Goal: Feedback & Contribution: Contribute content

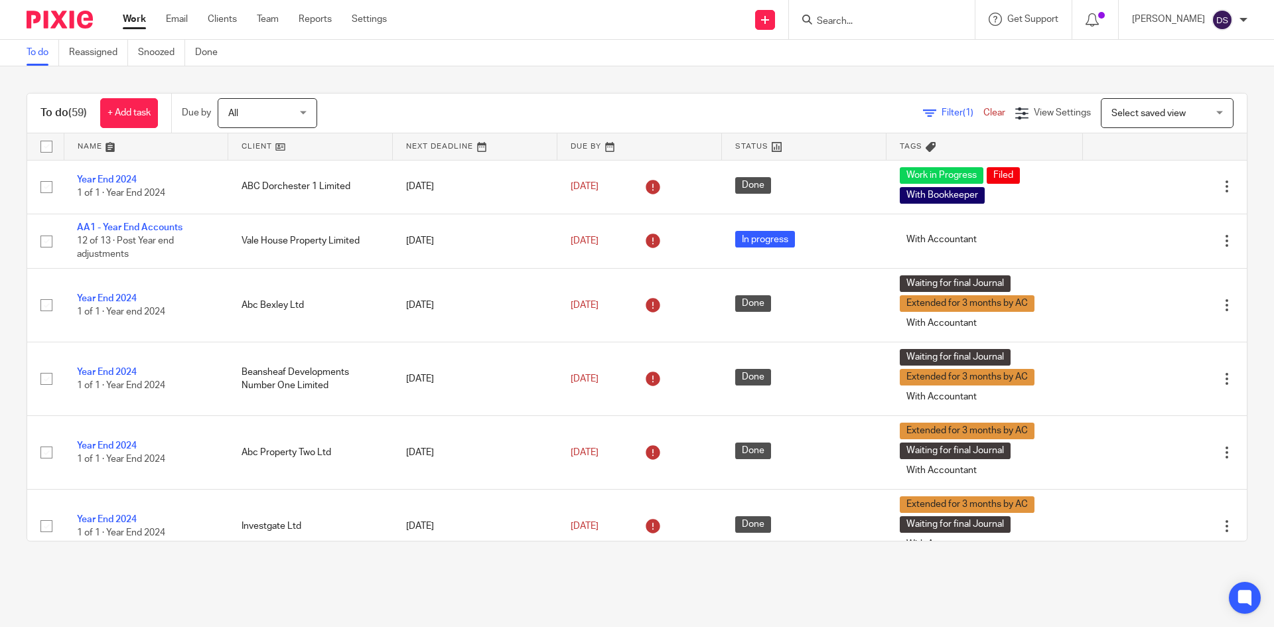
click at [880, 25] on input "Search" at bounding box center [875, 22] width 119 height 12
type input "bhnv"
click at [896, 59] on link at bounding box center [895, 52] width 165 height 20
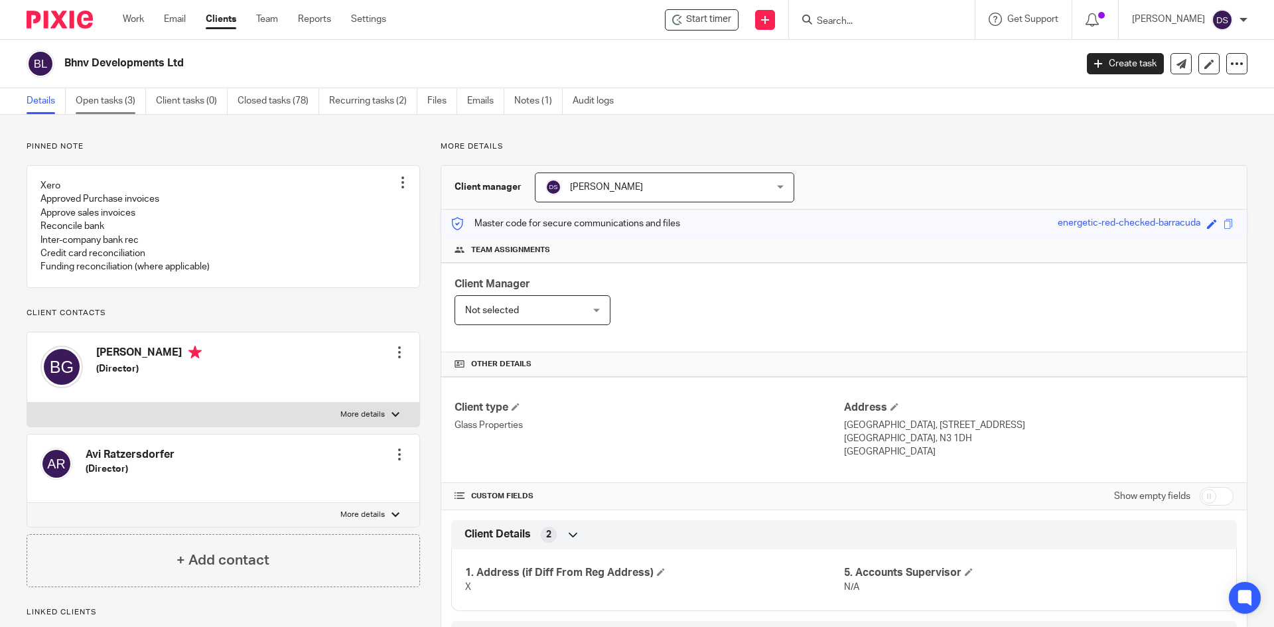
click at [119, 98] on link "Open tasks (3)" at bounding box center [111, 101] width 70 height 26
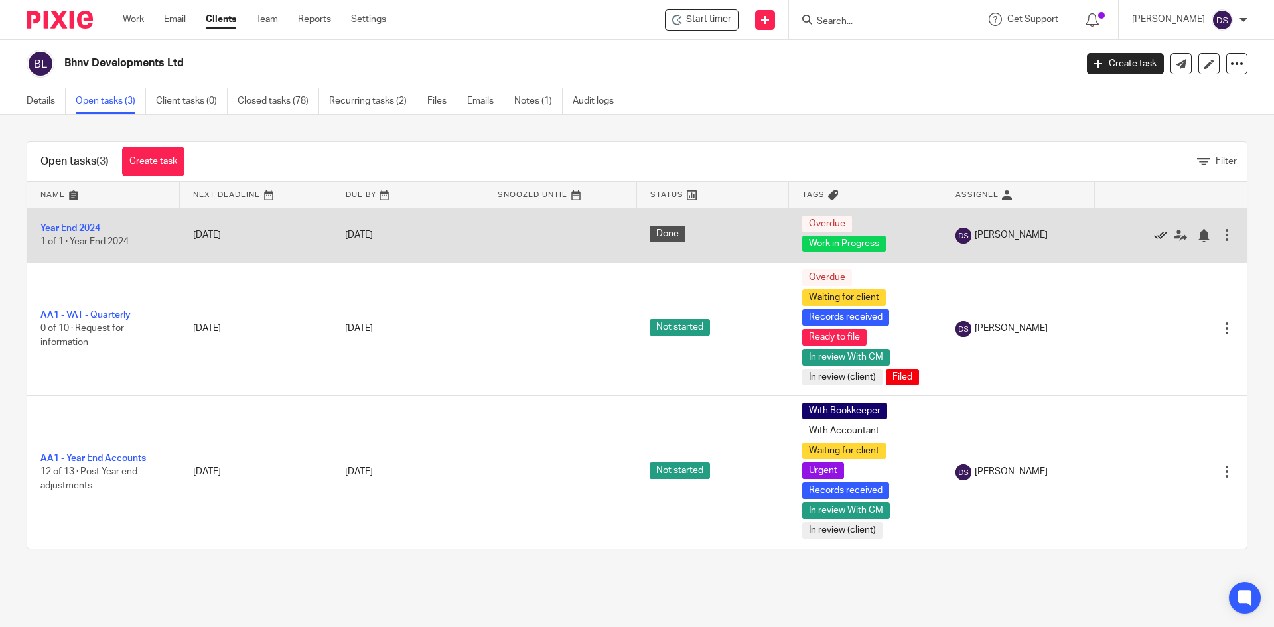
click at [1154, 234] on icon at bounding box center [1160, 235] width 13 height 13
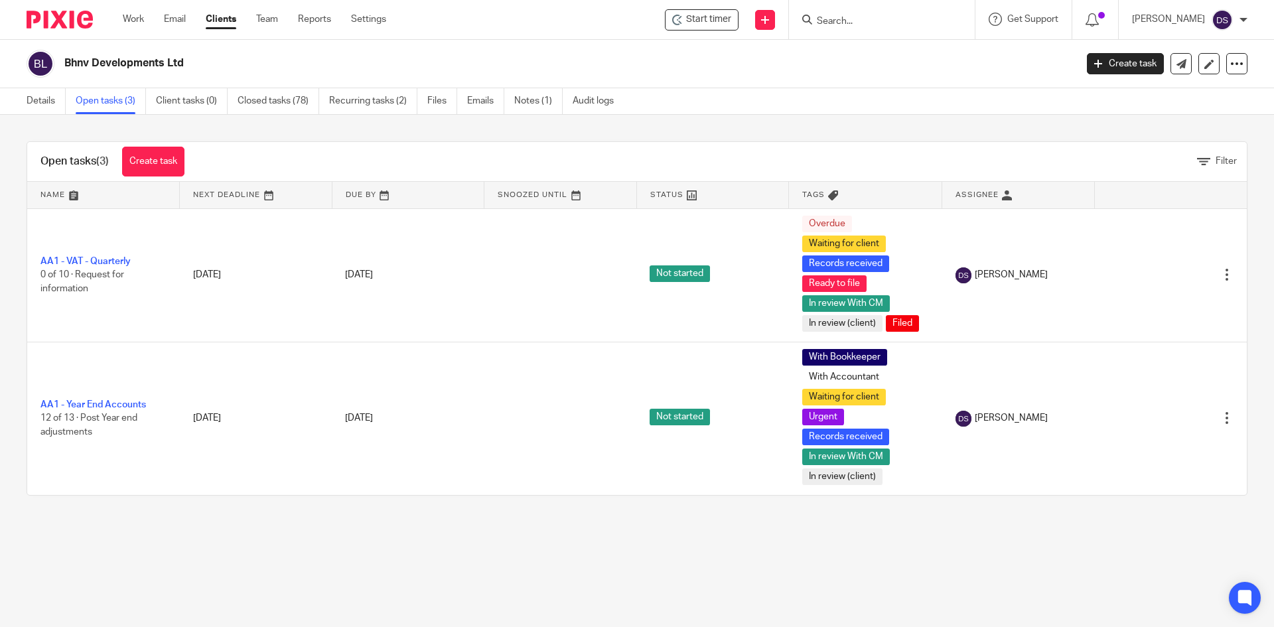
click at [867, 23] on input "Search" at bounding box center [875, 22] width 119 height 12
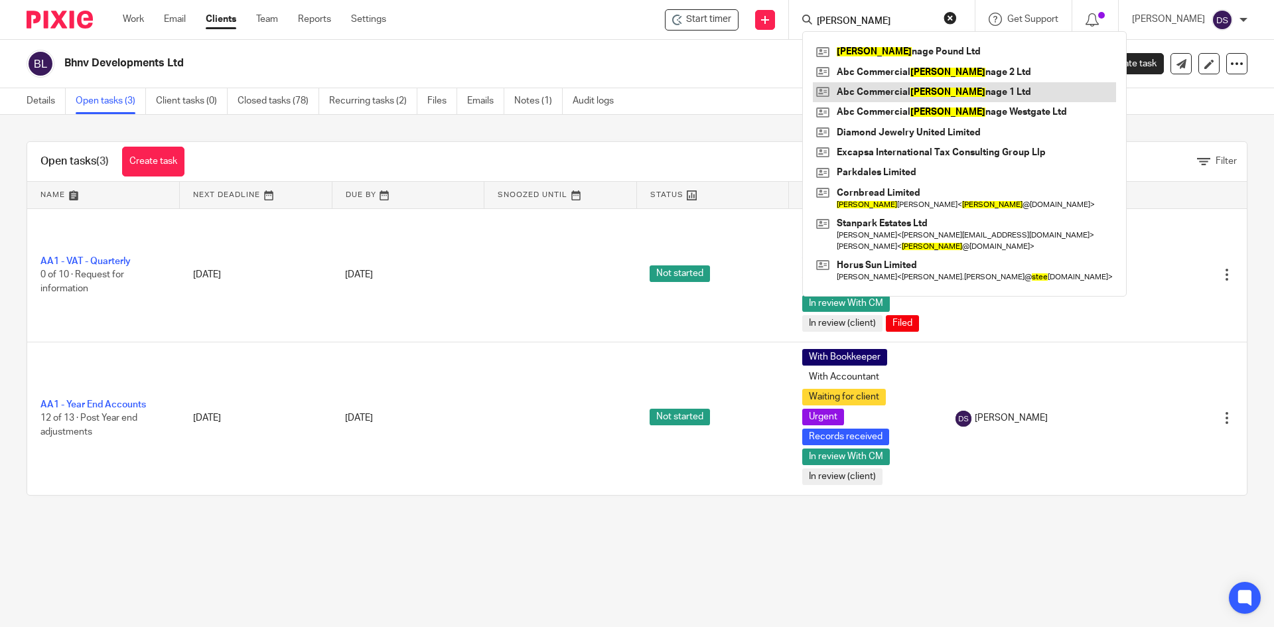
type input "steve"
click at [909, 94] on link at bounding box center [964, 92] width 303 height 20
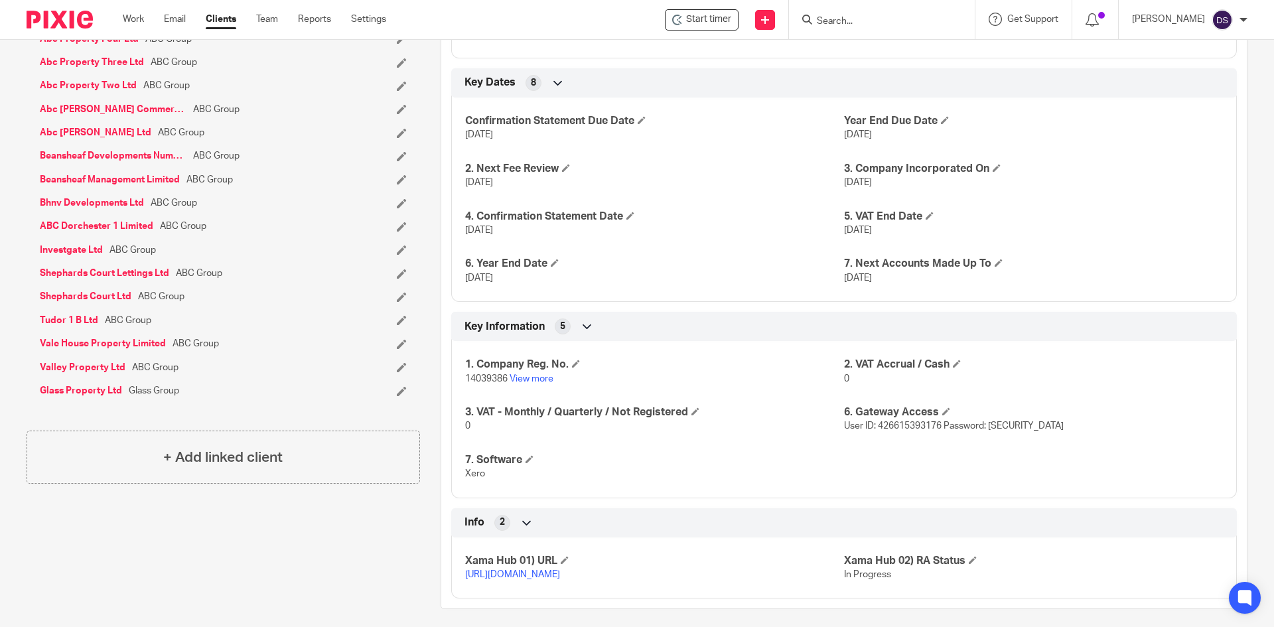
scroll to position [819, 0]
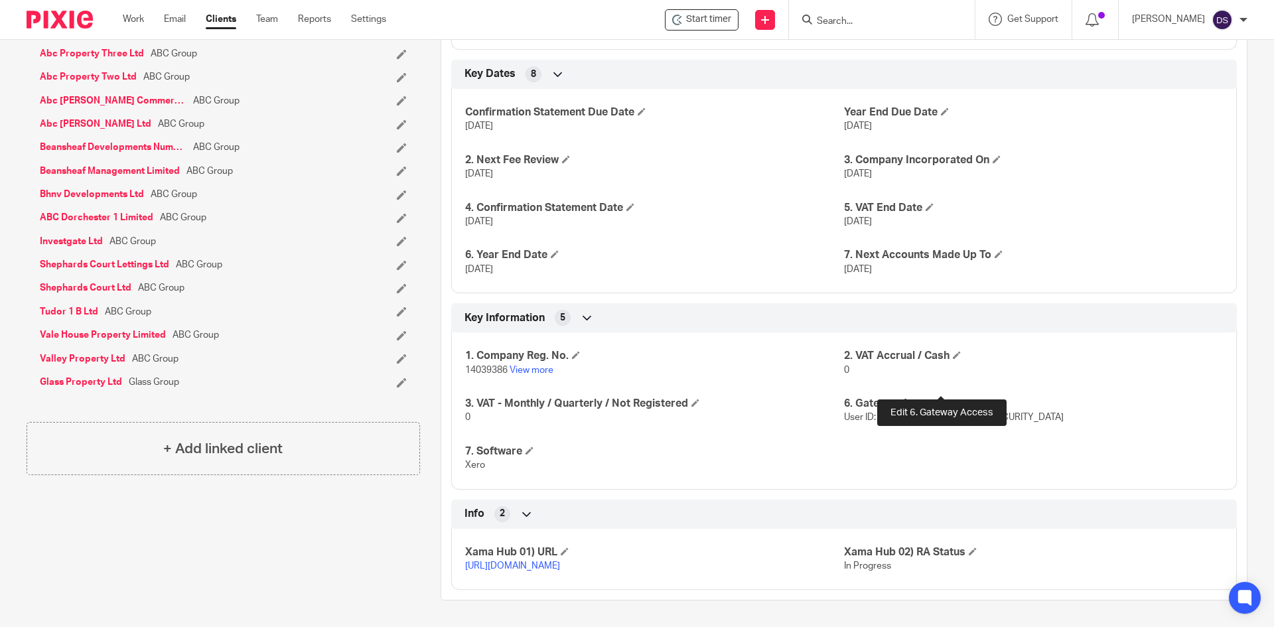
click at [942, 399] on span at bounding box center [946, 403] width 8 height 8
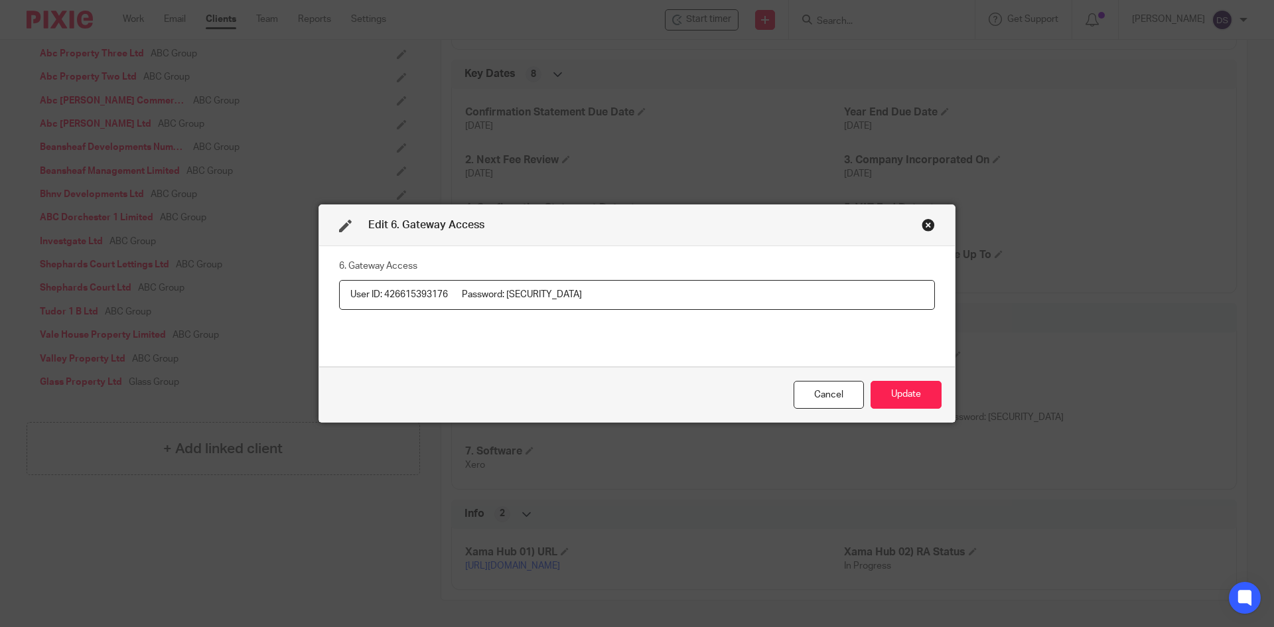
click at [380, 294] on input "User ID: 426615393176 Password: abccomstevenage1" at bounding box center [637, 295] width 596 height 30
drag, startPoint x: 616, startPoint y: 295, endPoint x: 506, endPoint y: 293, distance: 110.2
click at [506, 293] on input "User ID: 426615393176 Password: abccomstevenage1" at bounding box center [637, 295] width 596 height 30
click at [922, 228] on div "Close this dialog window" at bounding box center [928, 224] width 13 height 13
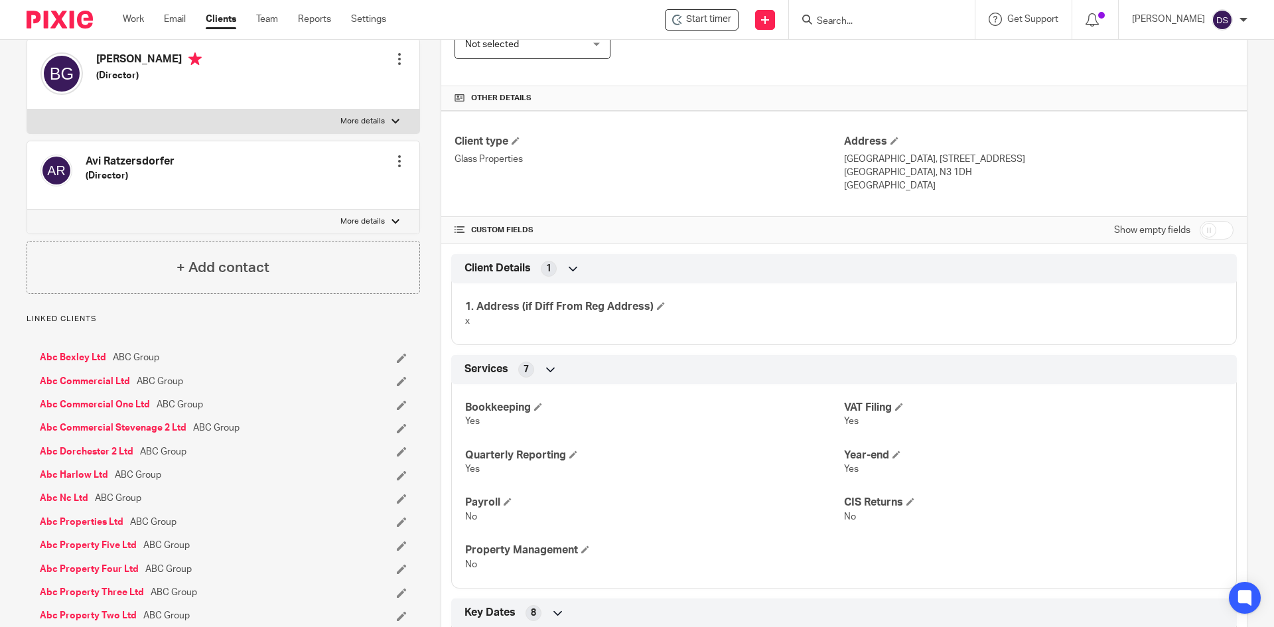
scroll to position [89, 0]
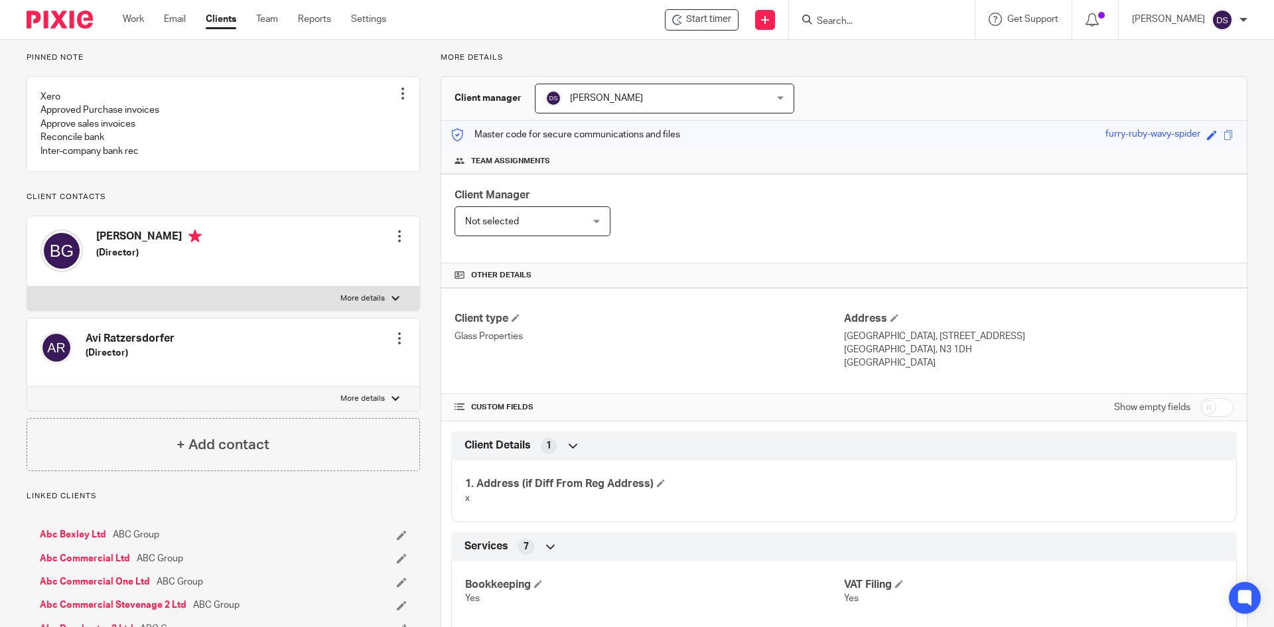
click at [847, 27] on input "Search" at bounding box center [875, 22] width 119 height 12
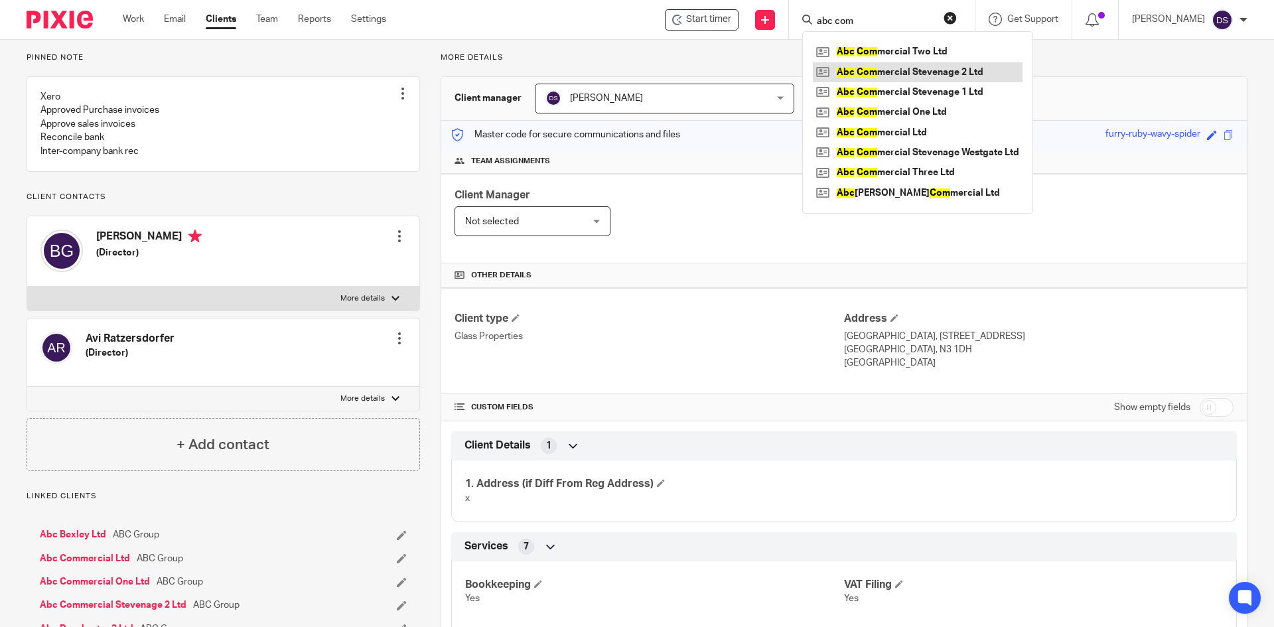
type input "abc com"
click at [912, 72] on link at bounding box center [918, 72] width 210 height 20
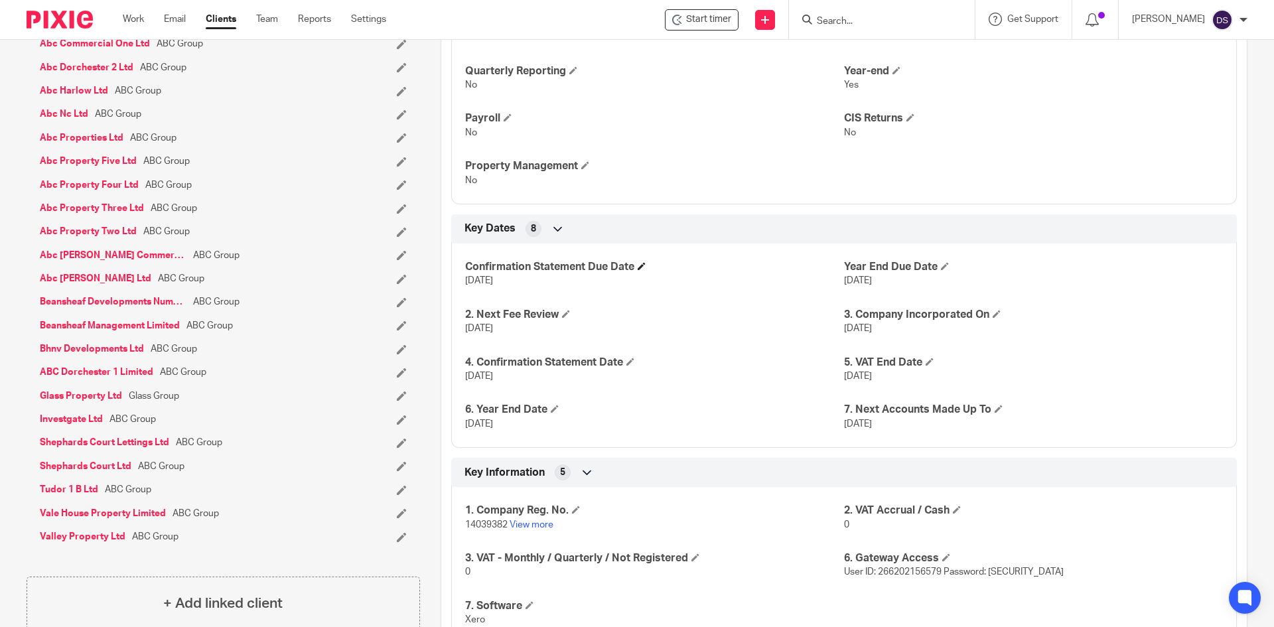
scroll to position [819, 0]
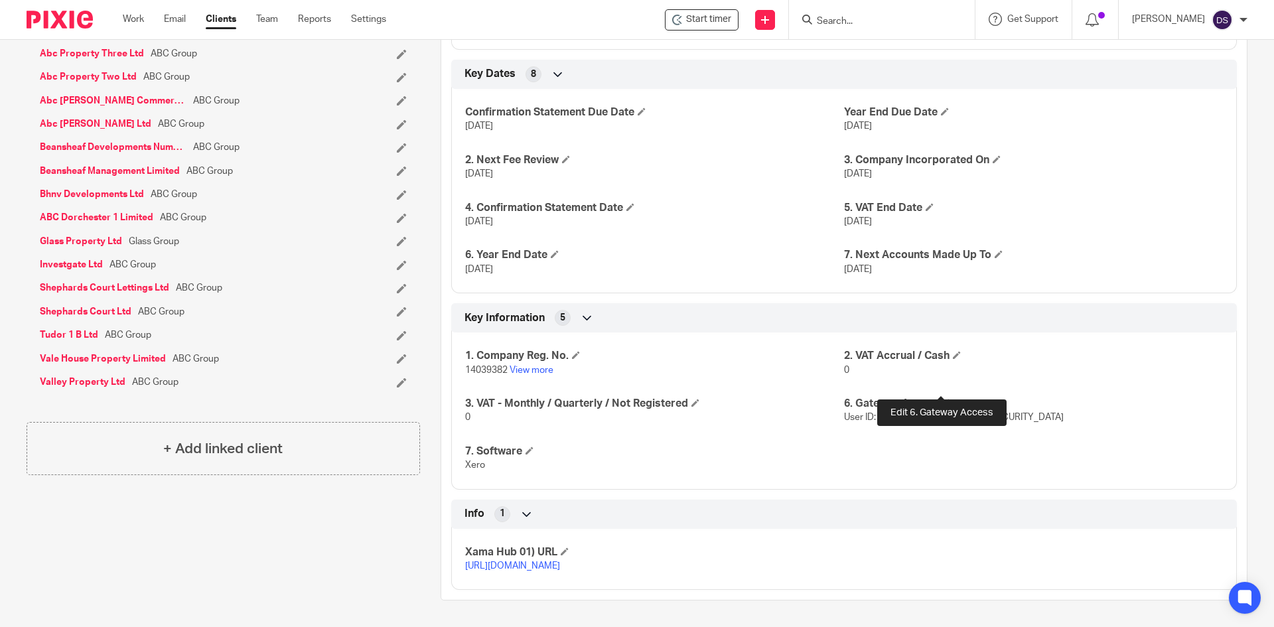
click at [942, 399] on span at bounding box center [946, 403] width 8 height 8
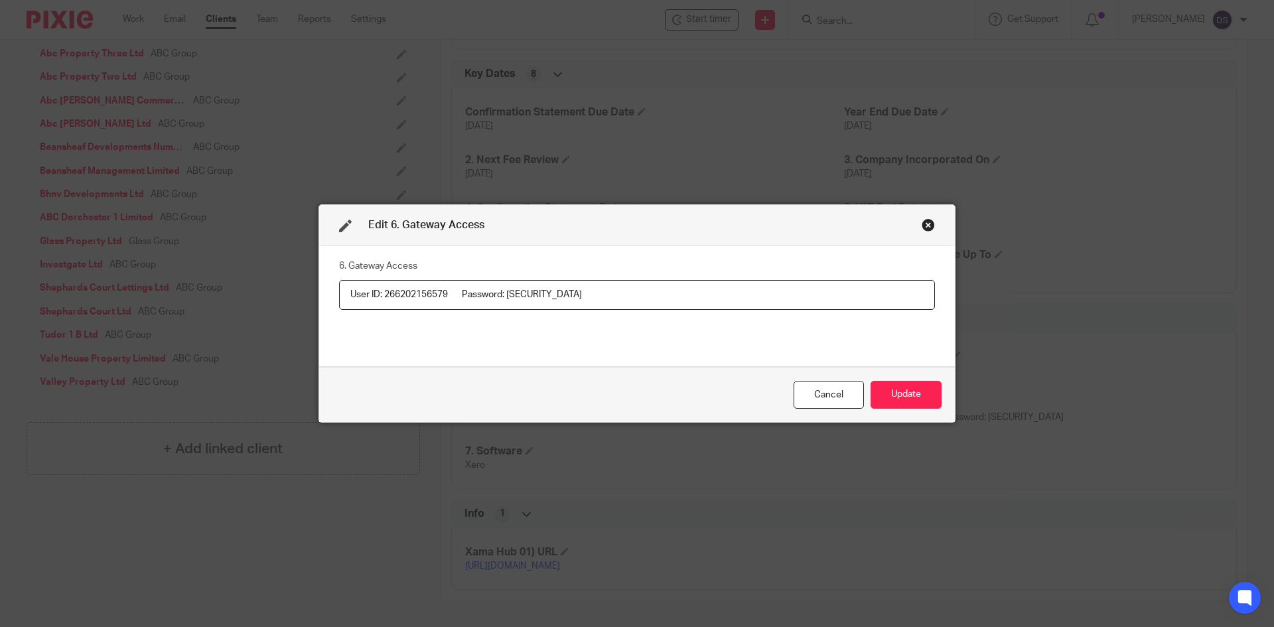
drag, startPoint x: 447, startPoint y: 293, endPoint x: 381, endPoint y: 295, distance: 65.8
click at [381, 295] on input "User ID: 266202156579 Password: abccomstevenage2" at bounding box center [637, 295] width 596 height 30
drag, startPoint x: 607, startPoint y: 298, endPoint x: 507, endPoint y: 296, distance: 100.2
click at [507, 296] on input "User ID: 266202156579 Password: abccomstevenage2" at bounding box center [637, 295] width 596 height 30
click at [922, 225] on div "Close this dialog window" at bounding box center [928, 224] width 13 height 13
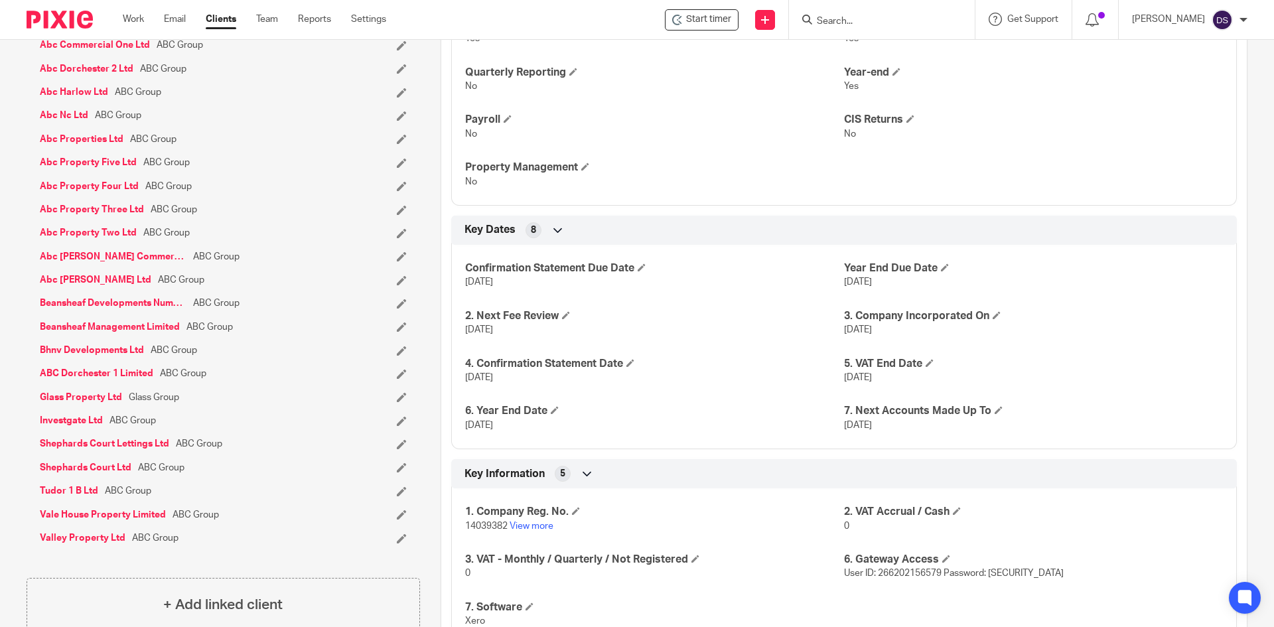
scroll to position [421, 0]
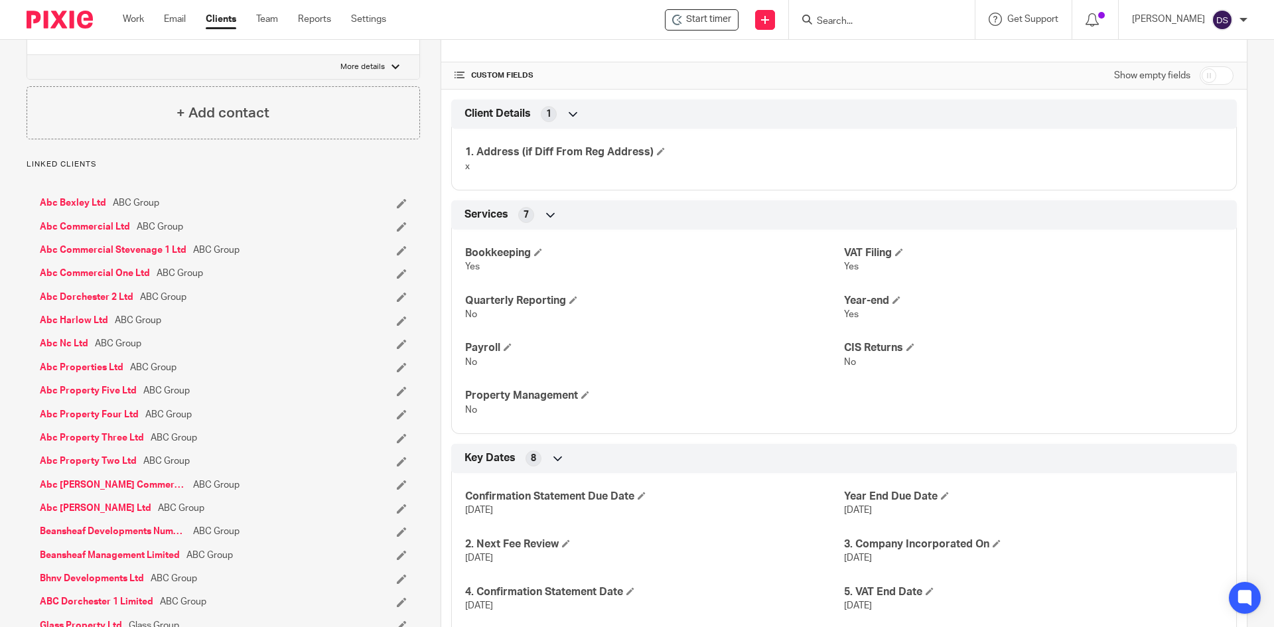
click at [877, 29] on div at bounding box center [882, 19] width 186 height 39
click at [877, 16] on input "Search" at bounding box center [875, 22] width 119 height 12
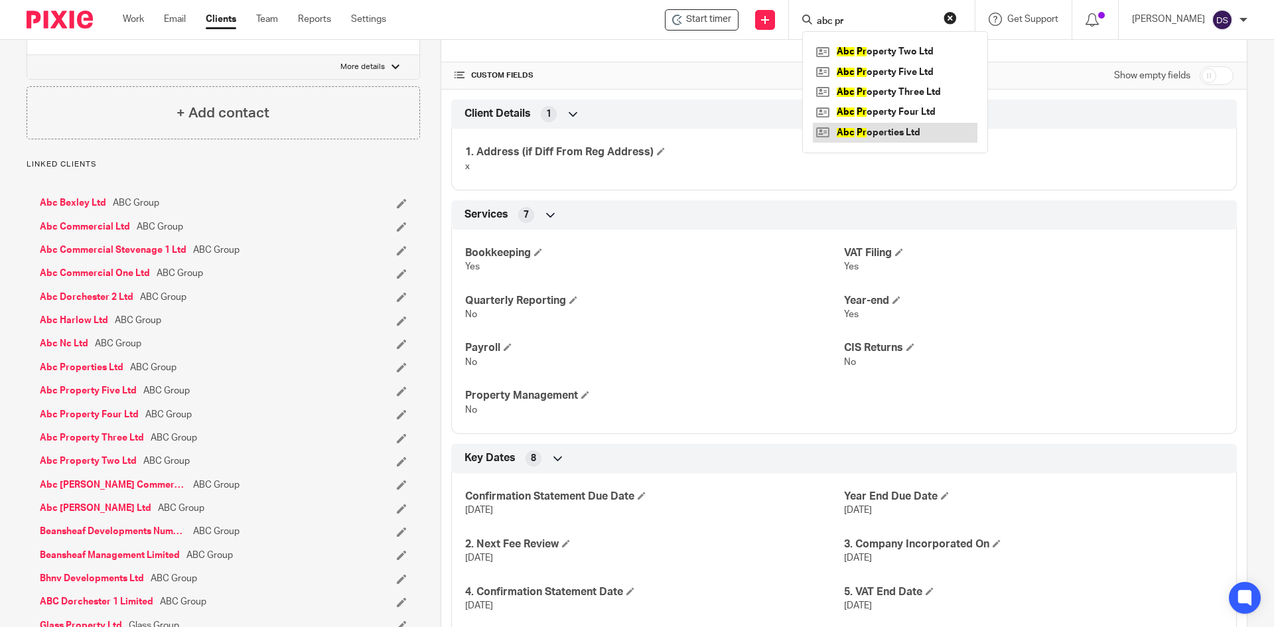
type input "abc pr"
click at [879, 134] on link at bounding box center [895, 133] width 165 height 20
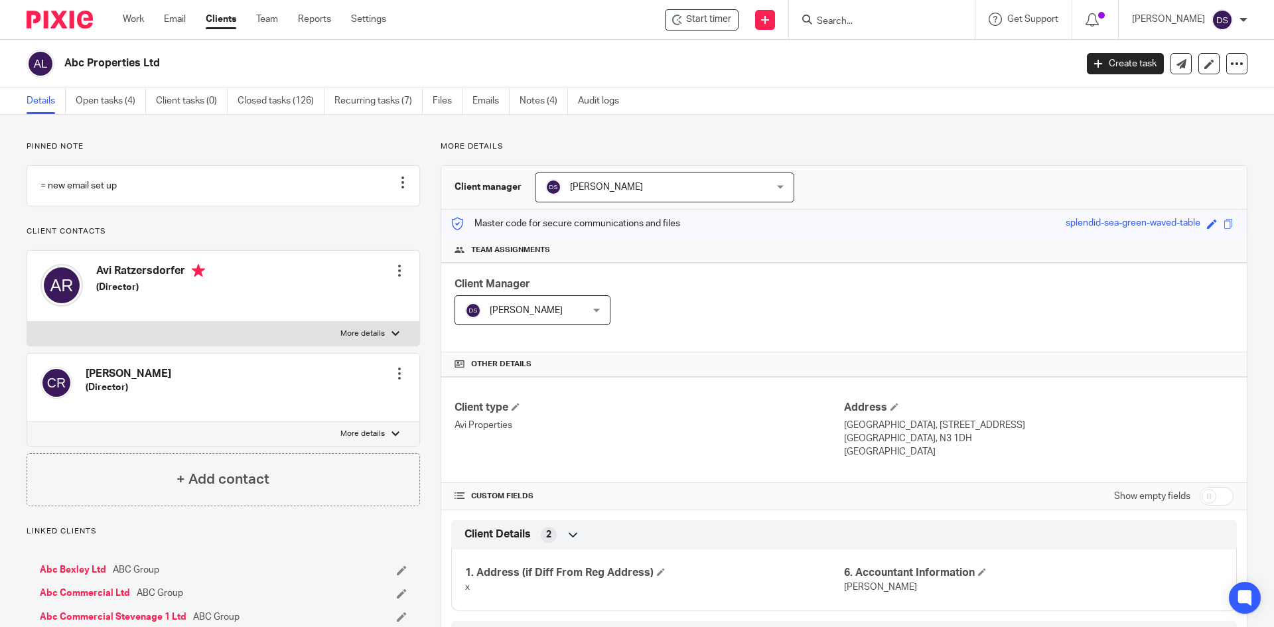
click at [550, 98] on link "Notes (4)" at bounding box center [544, 101] width 48 height 26
click at [540, 98] on link "Notes (4)" at bounding box center [544, 101] width 48 height 26
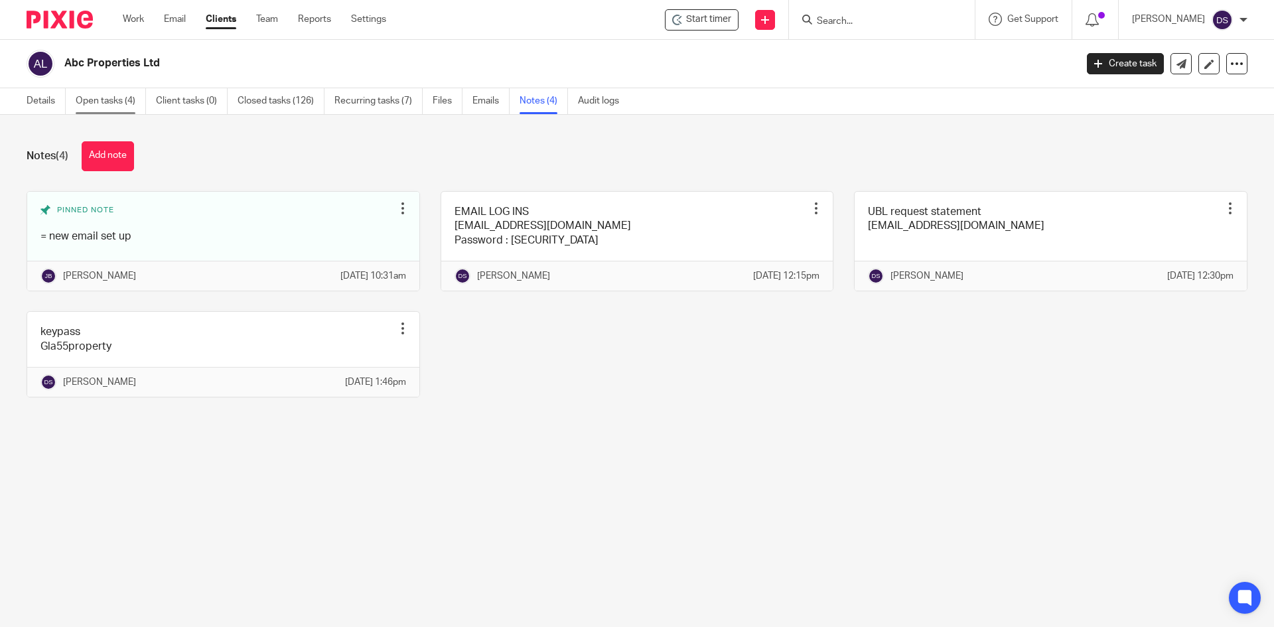
click at [105, 110] on link "Open tasks (4)" at bounding box center [111, 101] width 70 height 26
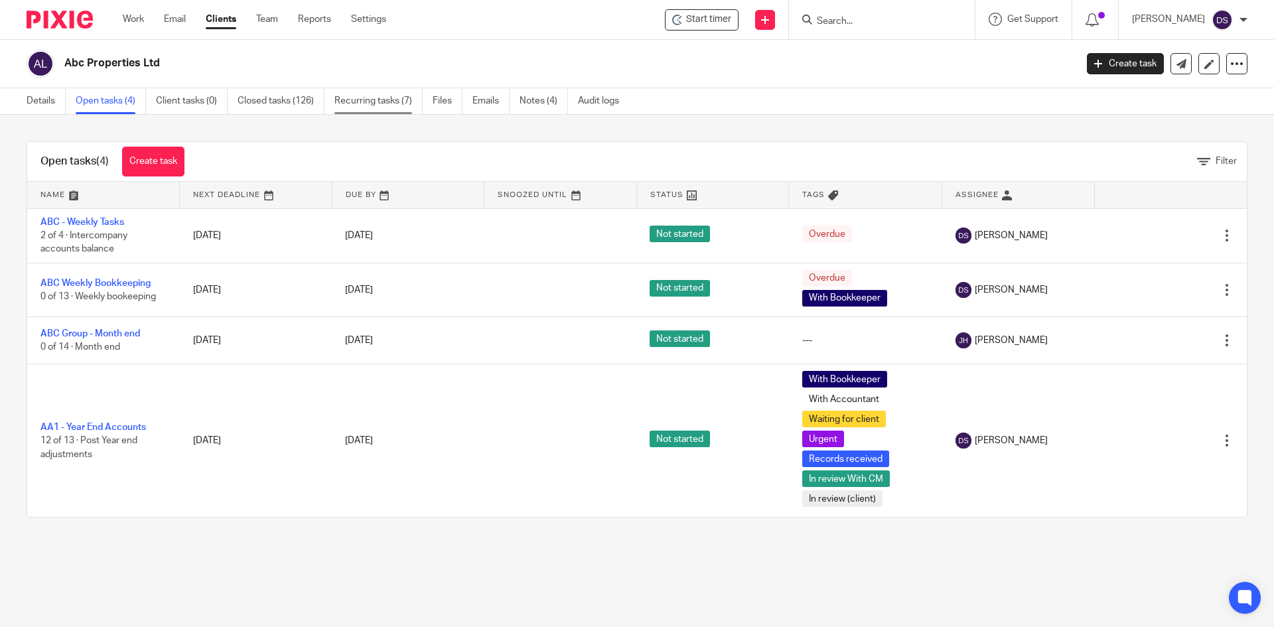
click at [384, 107] on link "Recurring tasks (7)" at bounding box center [378, 101] width 88 height 26
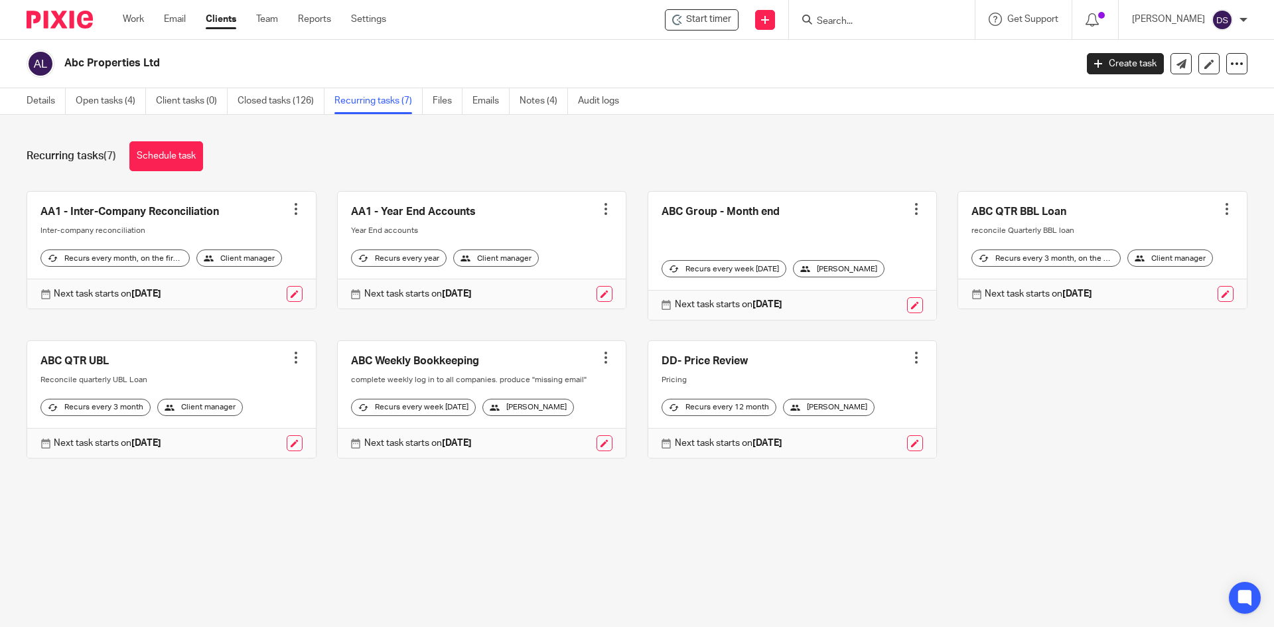
click at [862, 17] on input "Search" at bounding box center [875, 22] width 119 height 12
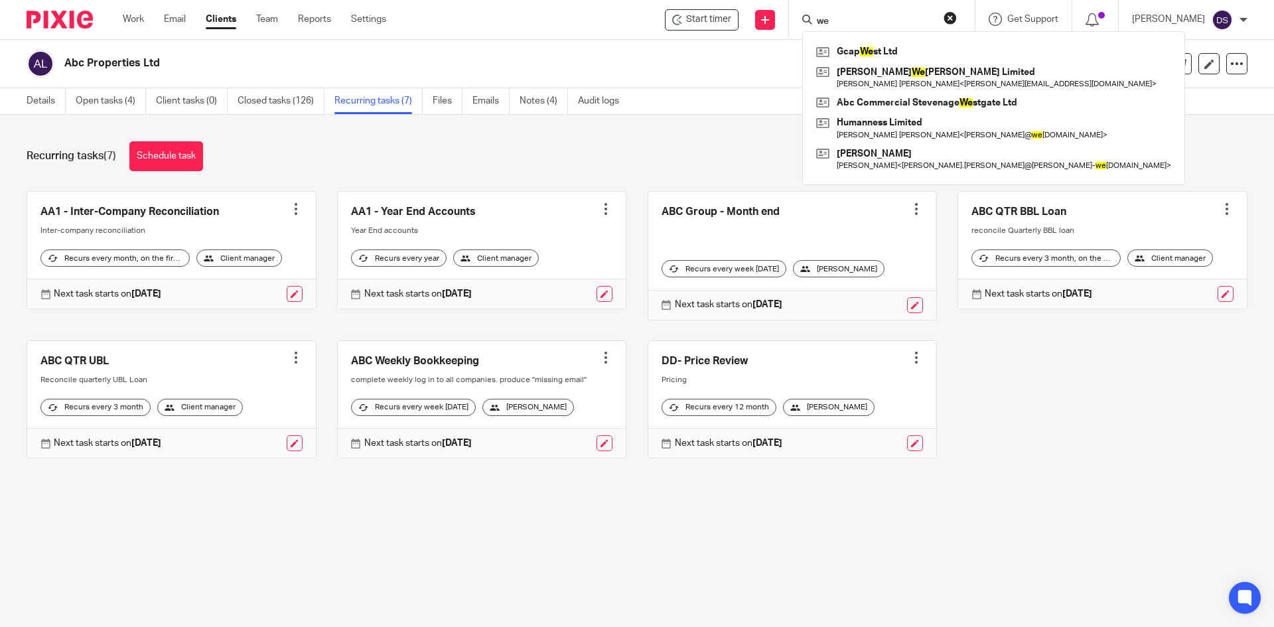
type input "w"
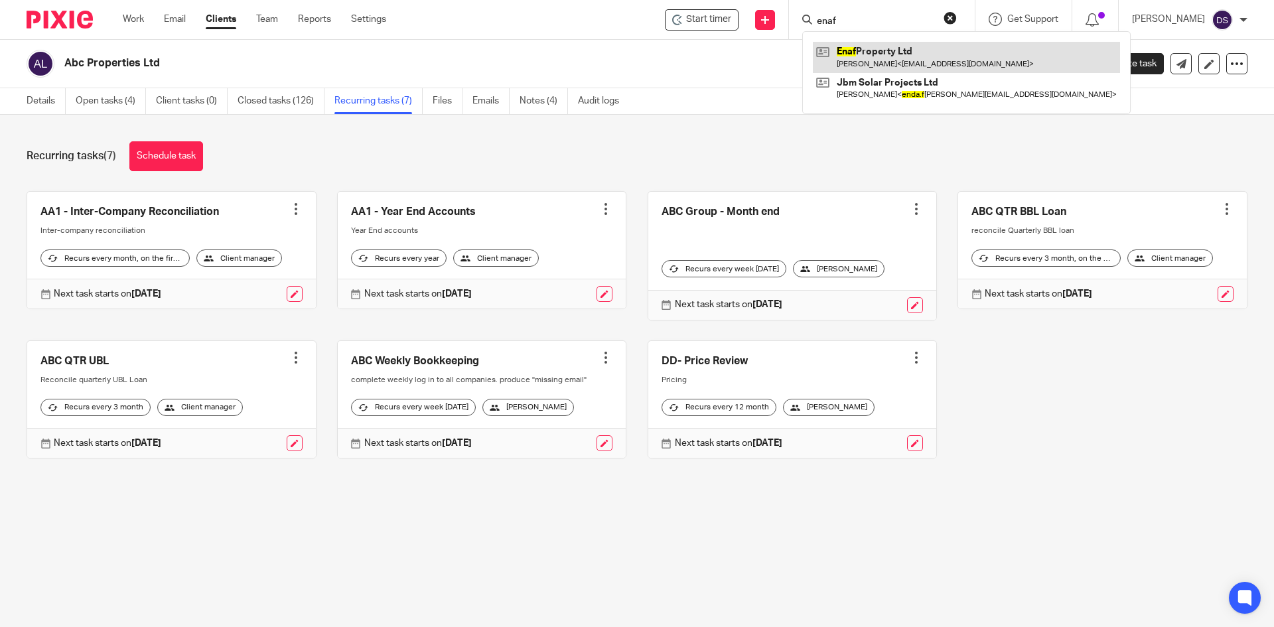
type input "enaf"
click at [891, 64] on link at bounding box center [966, 57] width 307 height 31
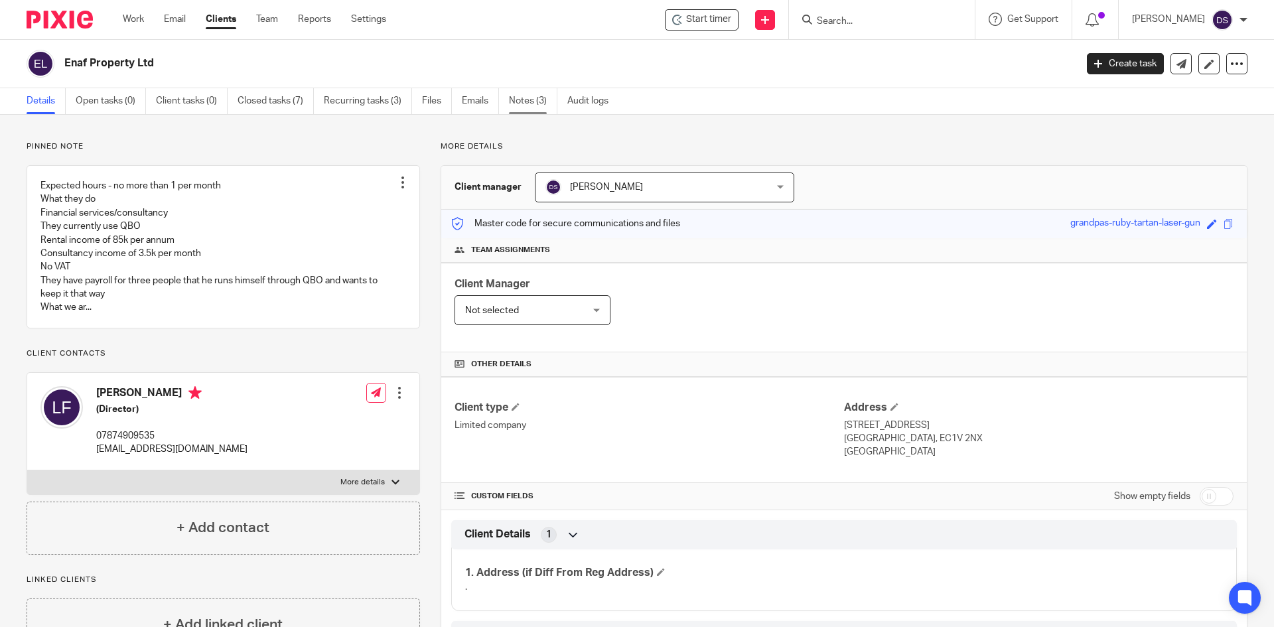
click at [541, 100] on link "Notes (3)" at bounding box center [533, 101] width 48 height 26
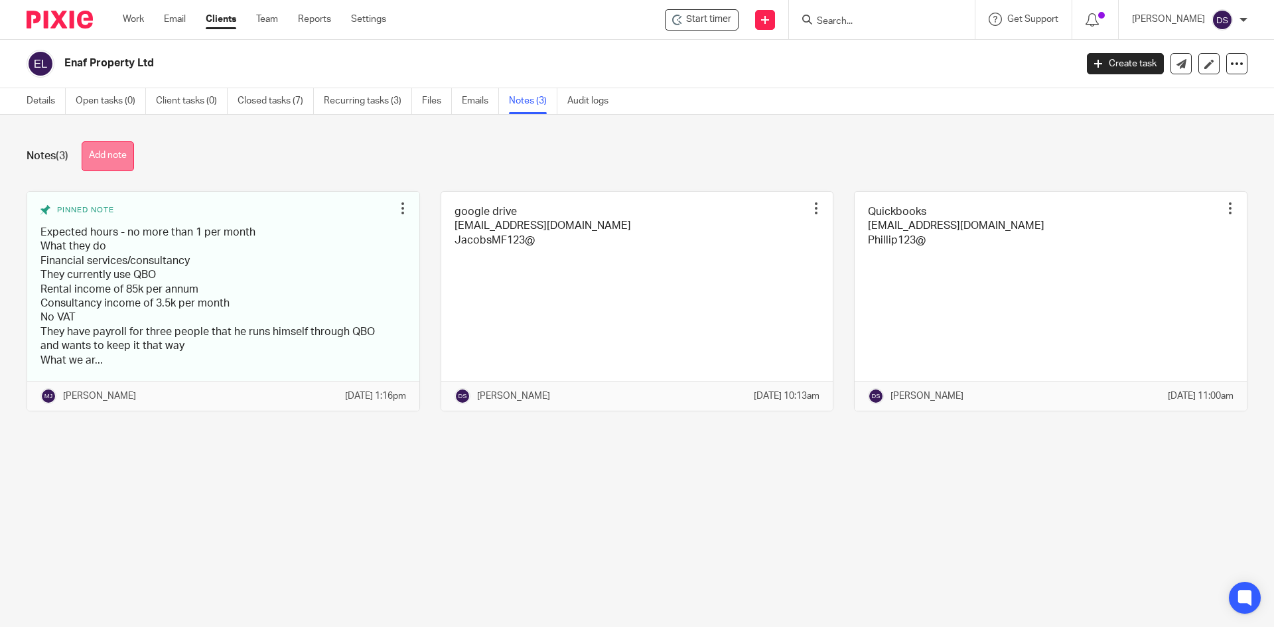
click at [110, 155] on button "Add note" at bounding box center [108, 156] width 52 height 30
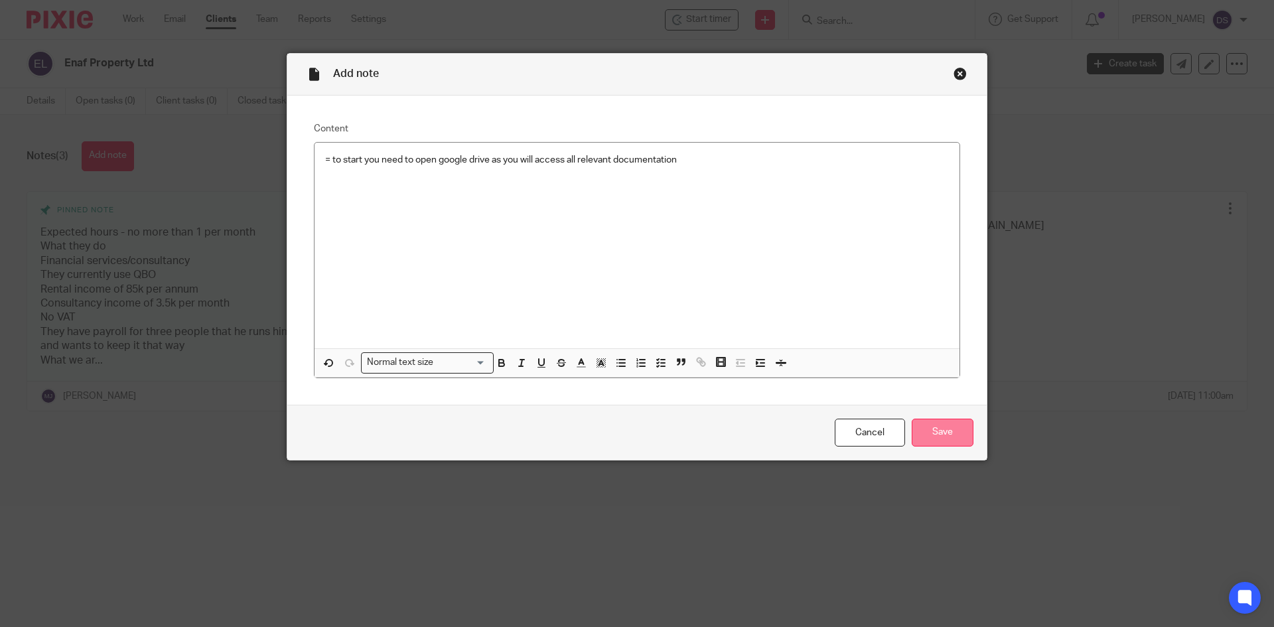
click at [943, 432] on input "Save" at bounding box center [943, 433] width 62 height 29
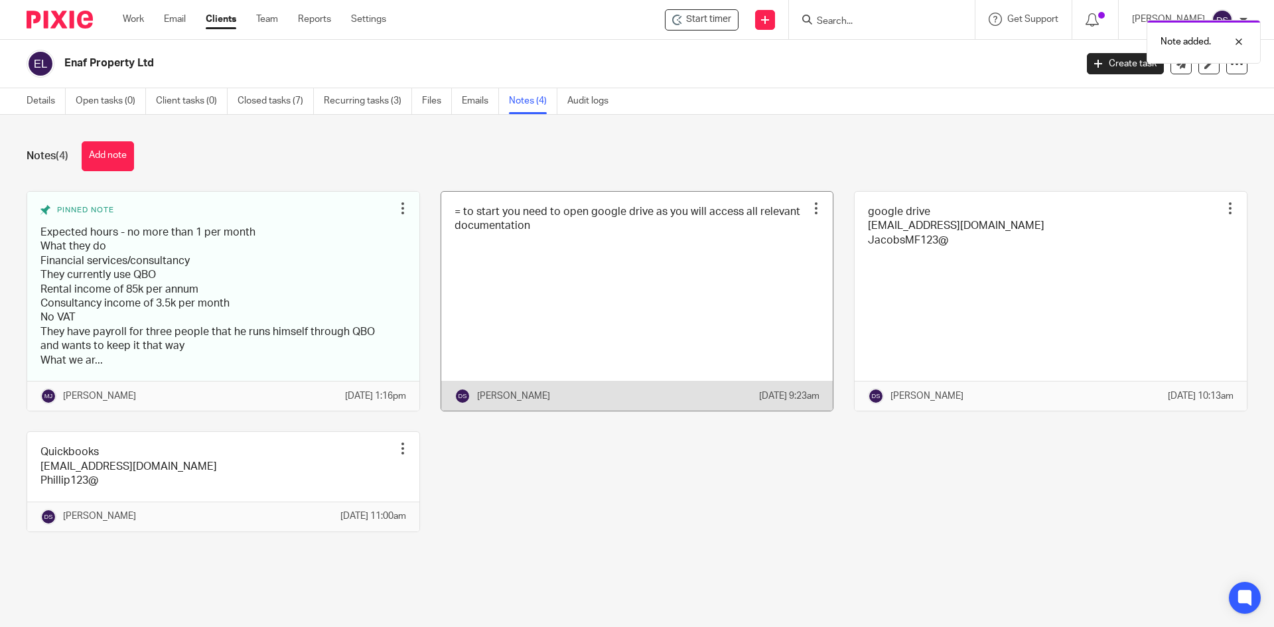
click at [569, 228] on link at bounding box center [637, 301] width 392 height 219
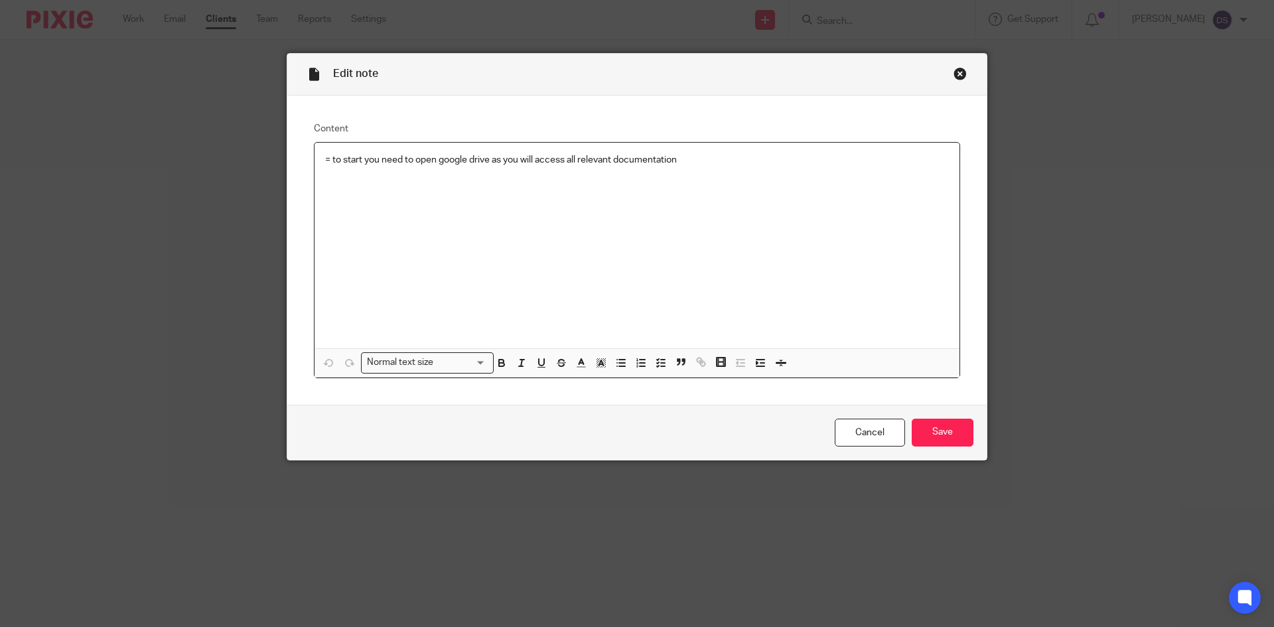
click at [738, 165] on p "= to start you need to open google drive as you will access all relevant docume…" at bounding box center [637, 159] width 624 height 13
click at [942, 435] on input "Save" at bounding box center [943, 433] width 62 height 29
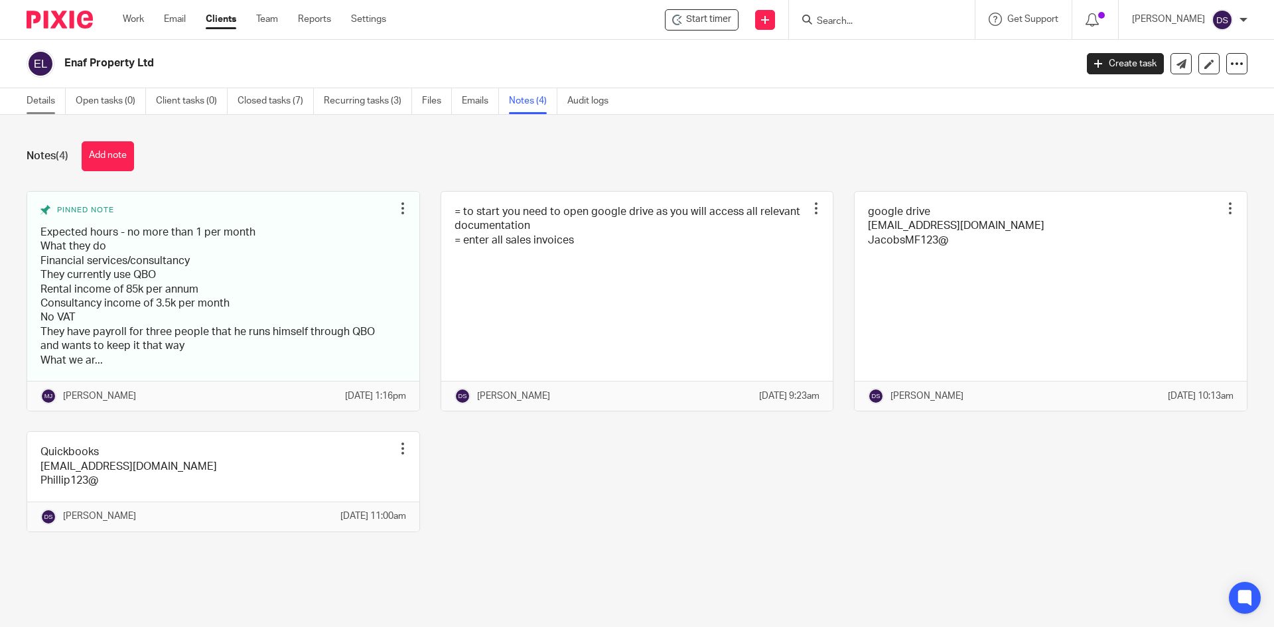
click at [31, 100] on link "Details" at bounding box center [46, 101] width 39 height 26
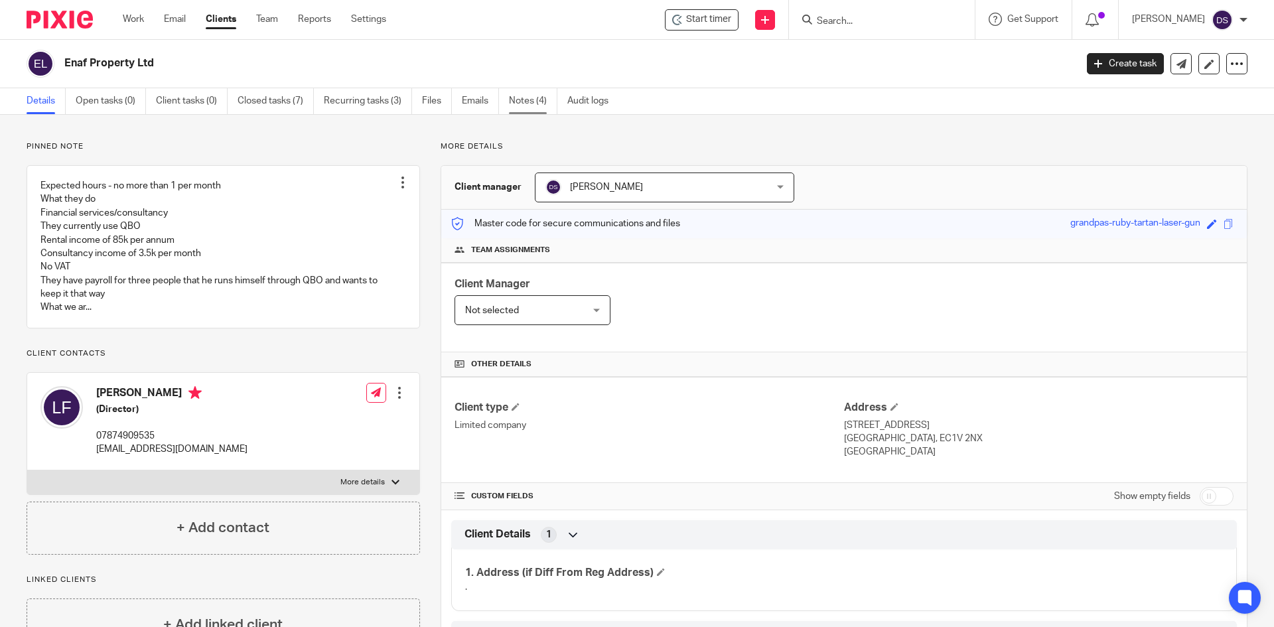
click at [522, 103] on link "Notes (4)" at bounding box center [533, 101] width 48 height 26
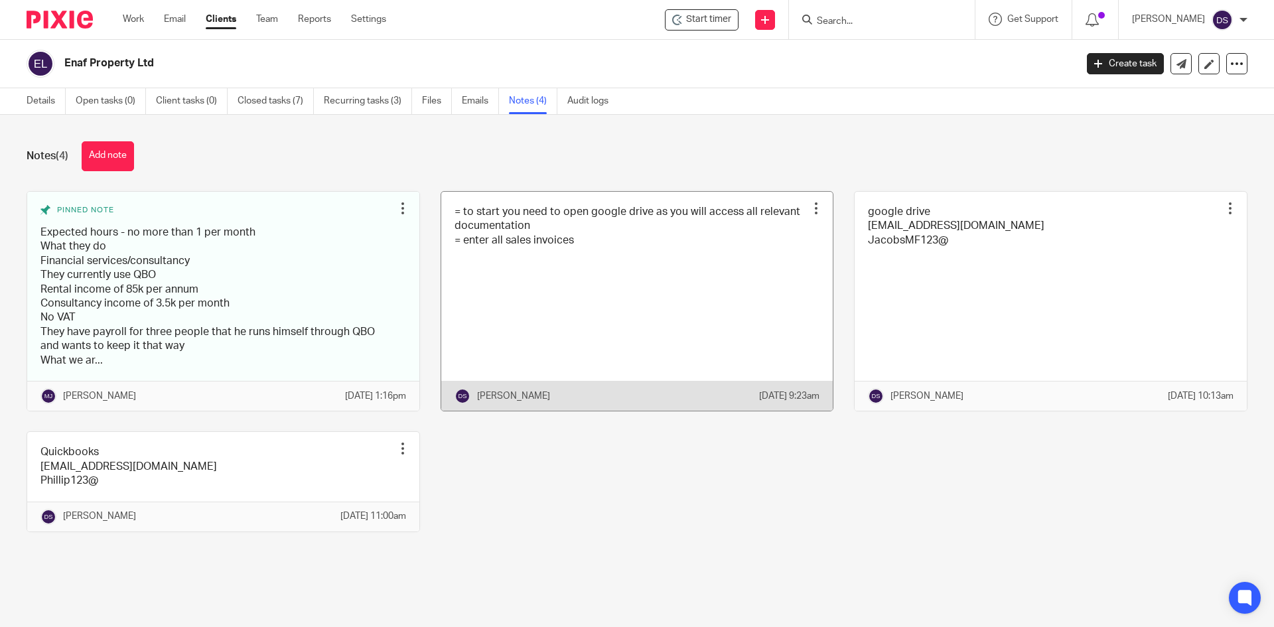
click at [565, 258] on link at bounding box center [637, 301] width 392 height 219
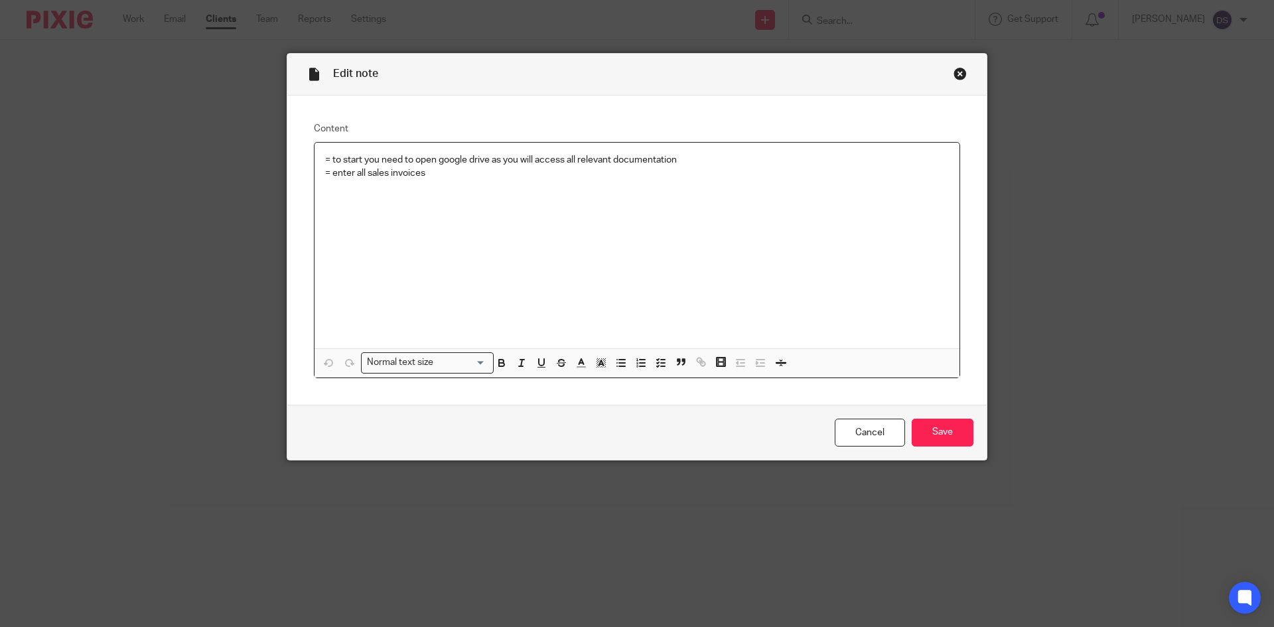
click at [454, 174] on p "= enter all sales invoices" at bounding box center [637, 173] width 624 height 13
click at [609, 174] on p "= enter all sales invoices he has 6 properties = 1 Scorpio, 2 Scorpio," at bounding box center [637, 173] width 624 height 13
click at [685, 177] on p "= enter all sales invoices he has 6 properties = 1 Scorpio, 2 Scorpio, [STREET_…" at bounding box center [637, 173] width 624 height 13
click at [745, 170] on p "= enter all sales invoices he has 6 properties = 1 Scorpio, 2 Scorpio, [STREET_…" at bounding box center [637, 173] width 624 height 13
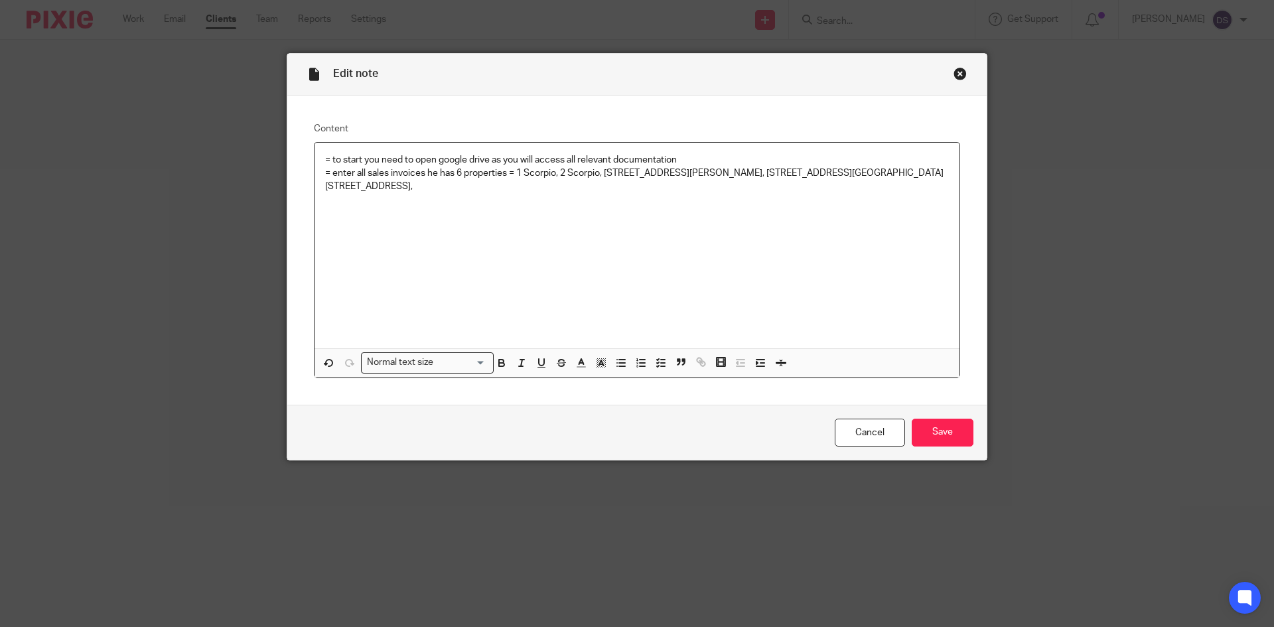
click at [814, 174] on p "= enter all sales invoices he has 6 properties = 1 Scorpio, 2 Scorpio, 36 Safro…" at bounding box center [637, 180] width 624 height 27
click at [930, 435] on input "Save" at bounding box center [943, 433] width 62 height 29
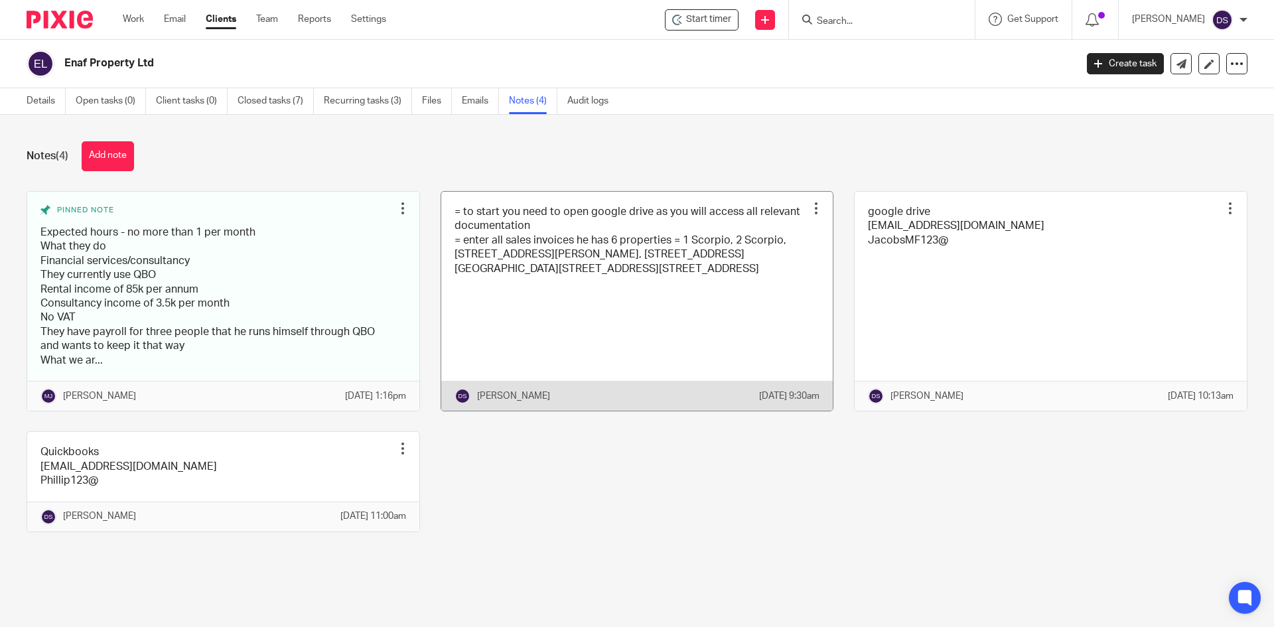
click at [741, 285] on link at bounding box center [637, 301] width 392 height 219
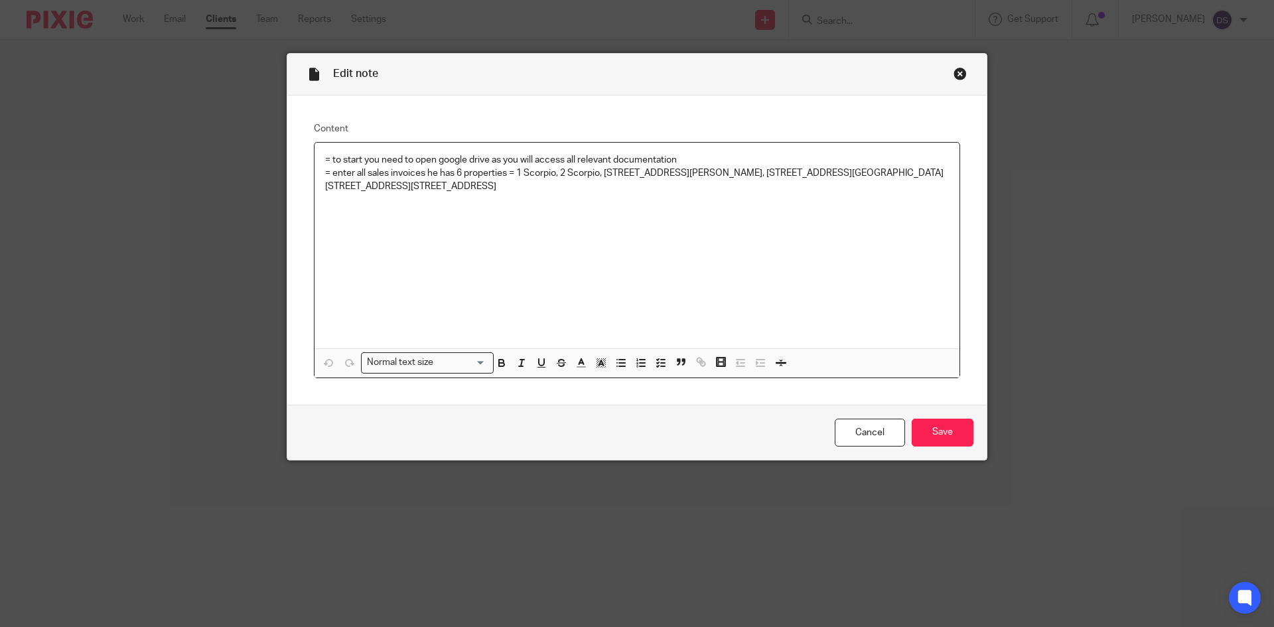
click at [906, 172] on p "= enter all sales invoices he has 6 properties = 1 Scorpio, 2 Scorpio, [STREET_…" at bounding box center [637, 180] width 624 height 27
click at [940, 423] on input "Save" at bounding box center [943, 433] width 62 height 29
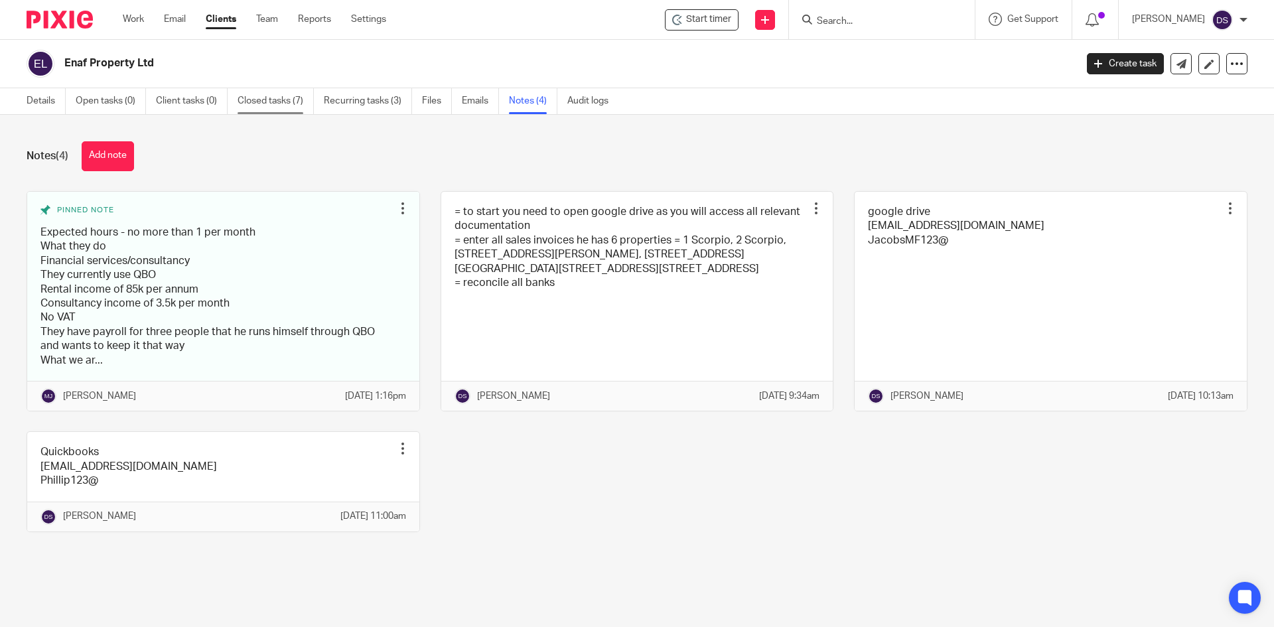
click at [277, 98] on link "Closed tasks (7)" at bounding box center [276, 101] width 76 height 26
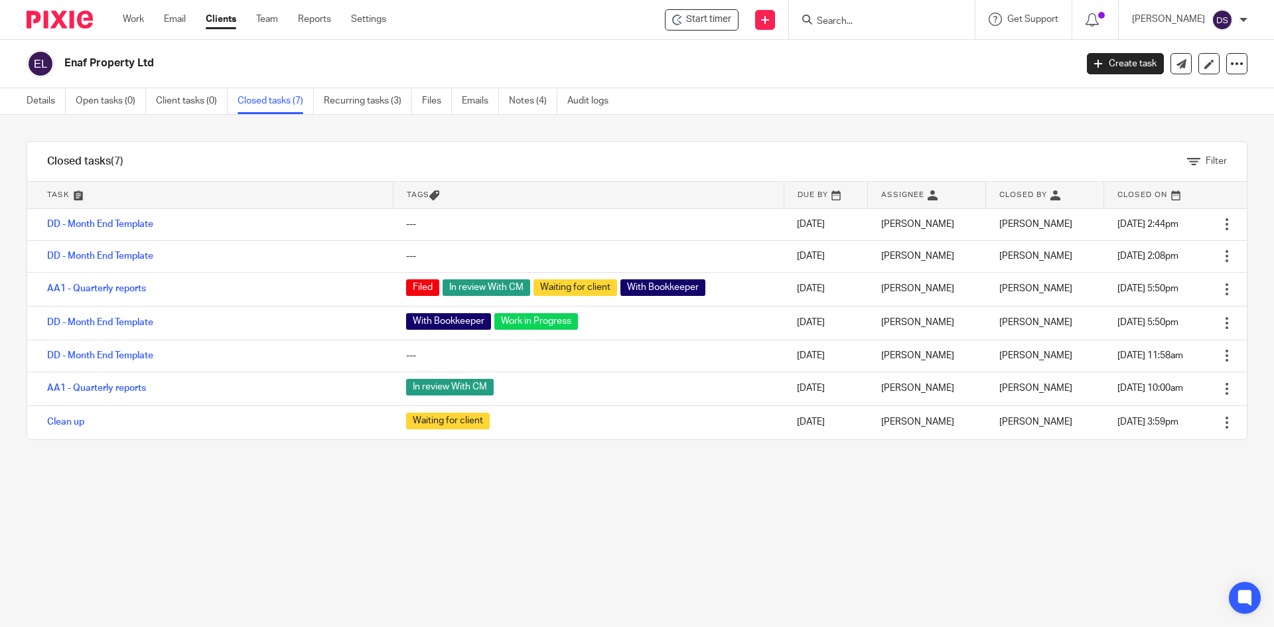
click at [380, 104] on link "Recurring tasks (3)" at bounding box center [368, 101] width 88 height 26
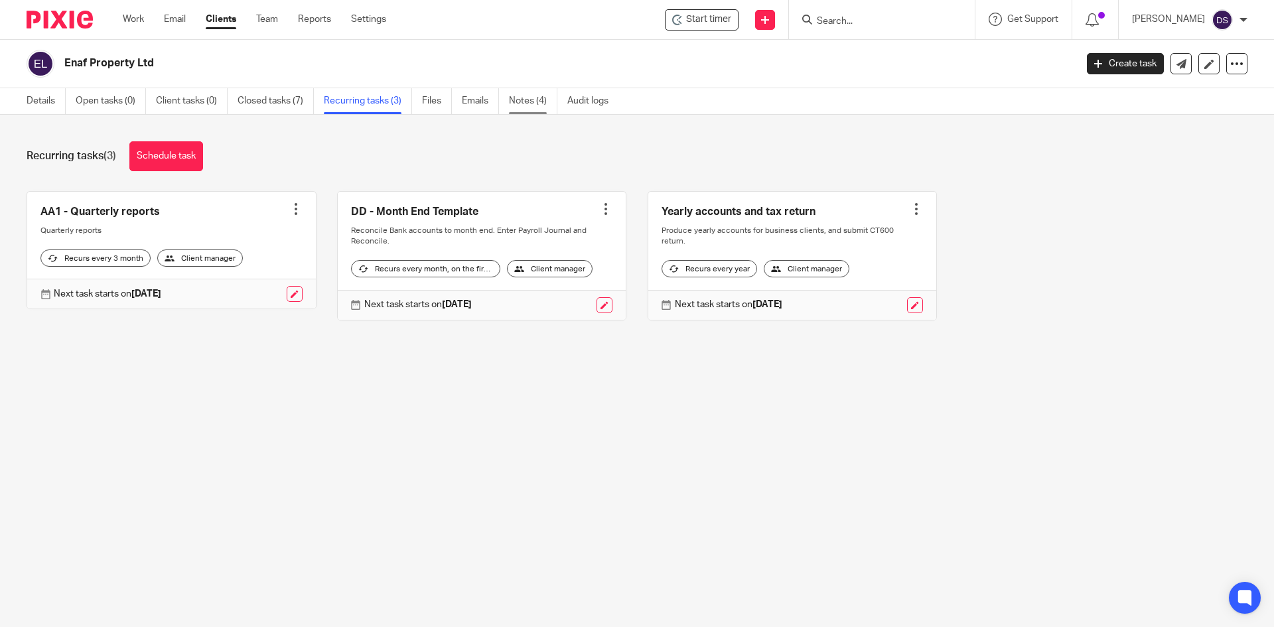
click at [525, 98] on link "Notes (4)" at bounding box center [533, 101] width 48 height 26
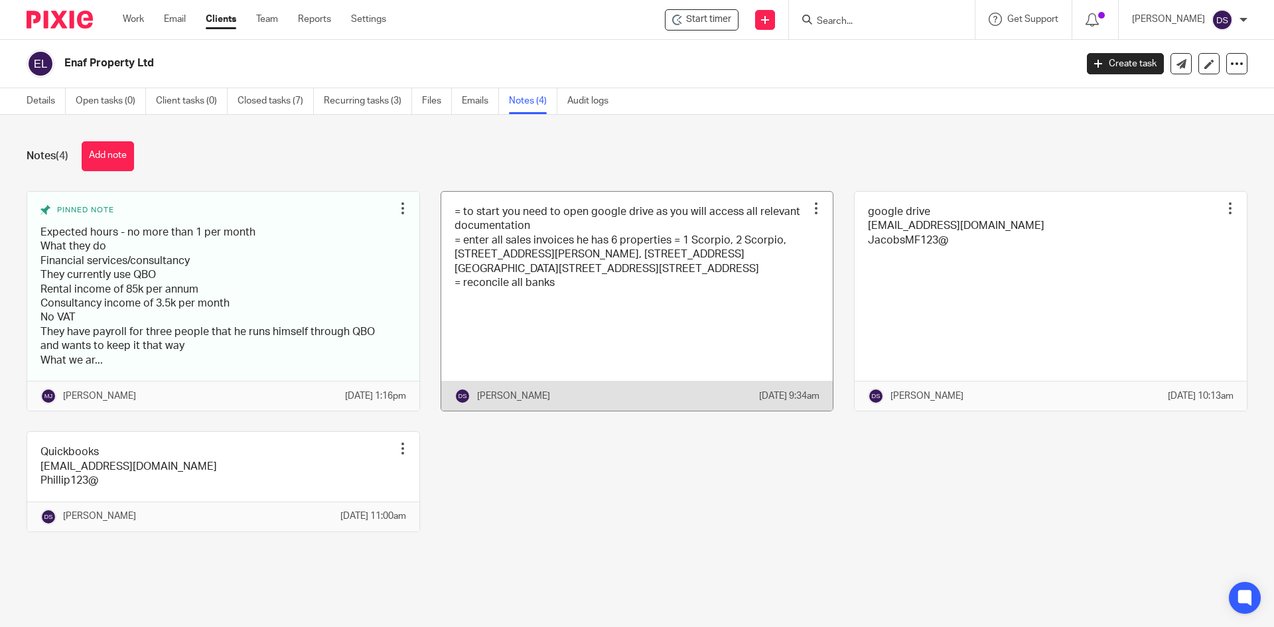
click at [575, 281] on link at bounding box center [637, 301] width 392 height 219
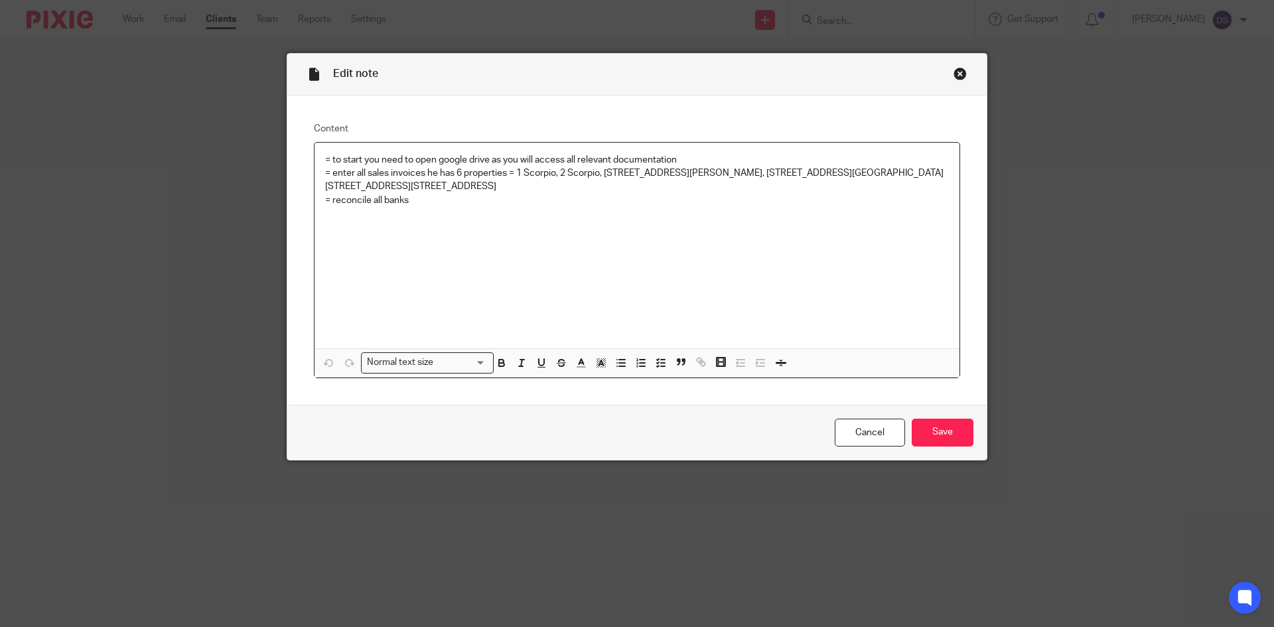
click at [421, 194] on p "= reconcile all banks" at bounding box center [637, 200] width 624 height 13
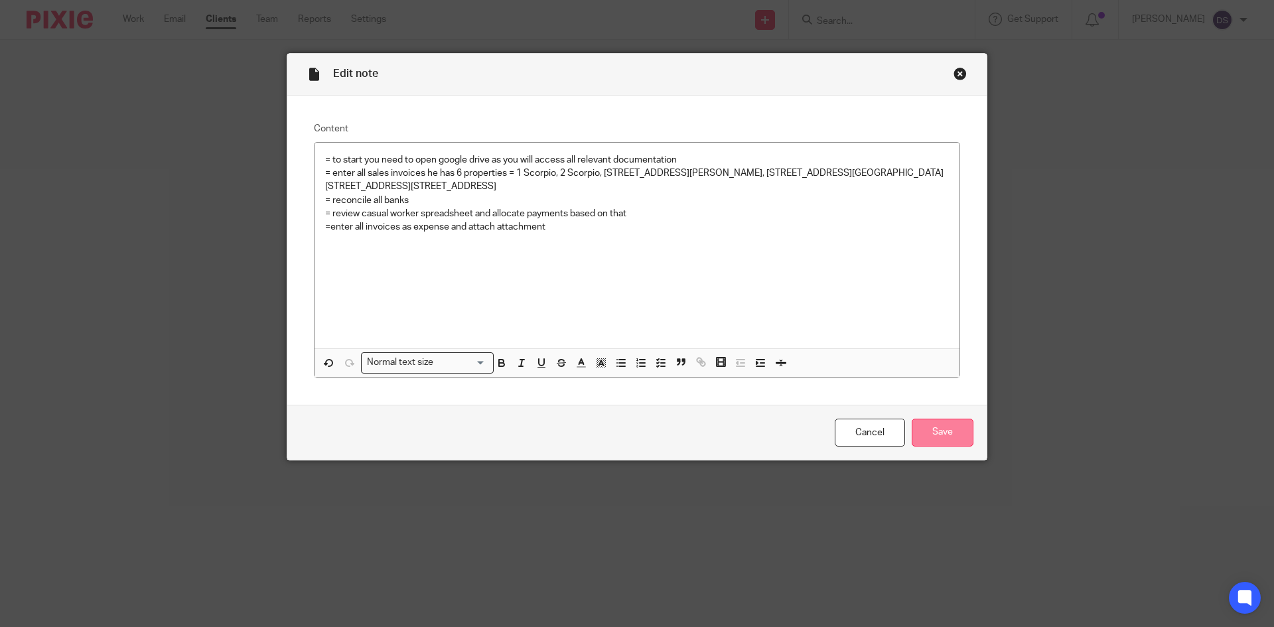
click at [918, 427] on input "Save" at bounding box center [943, 433] width 62 height 29
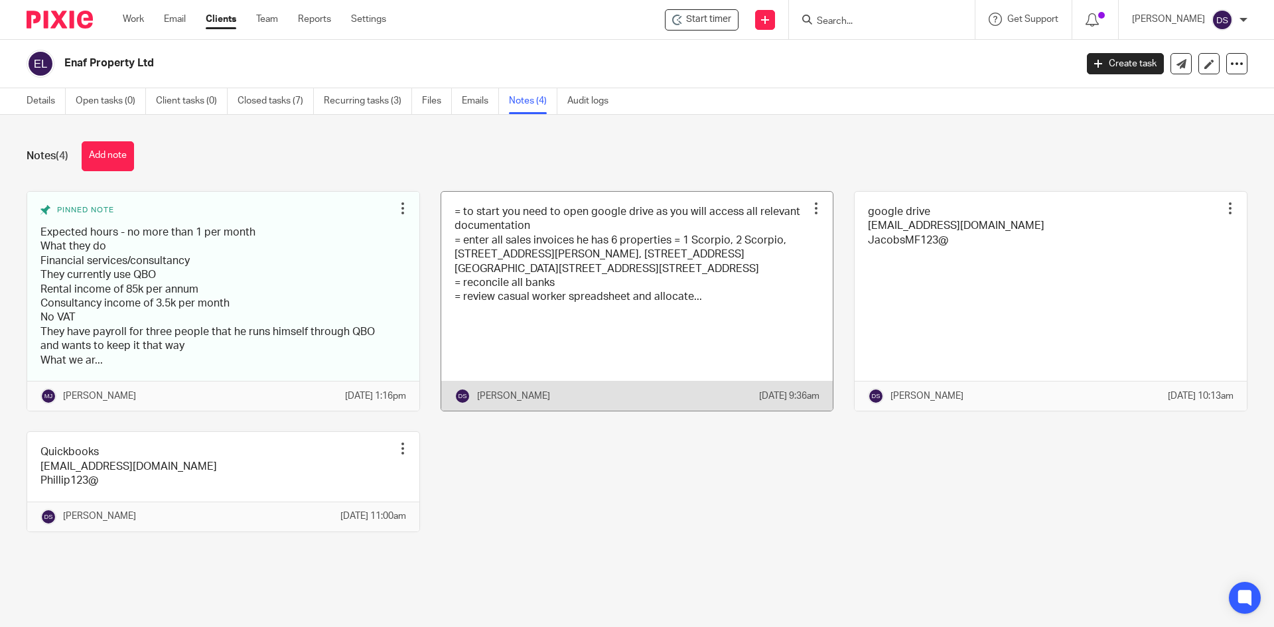
click at [697, 289] on link at bounding box center [637, 301] width 392 height 219
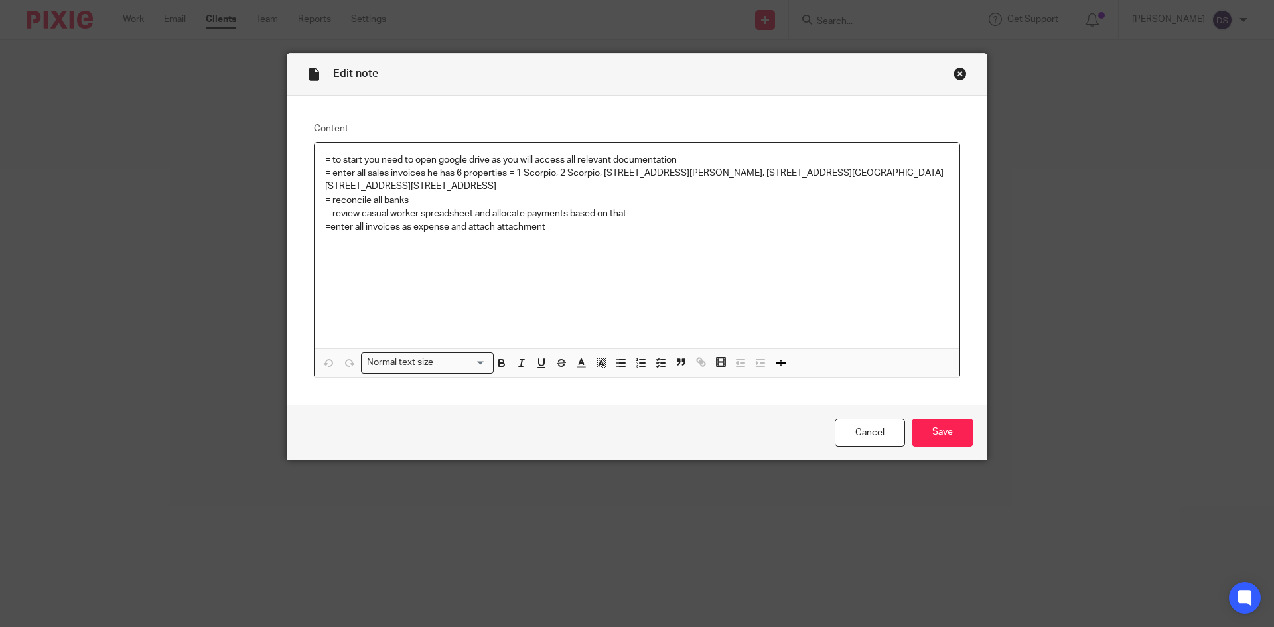
click at [575, 220] on p "=enter all invoices as expense and attach attachment" at bounding box center [637, 226] width 624 height 13
click at [936, 430] on input "Save" at bounding box center [943, 433] width 62 height 29
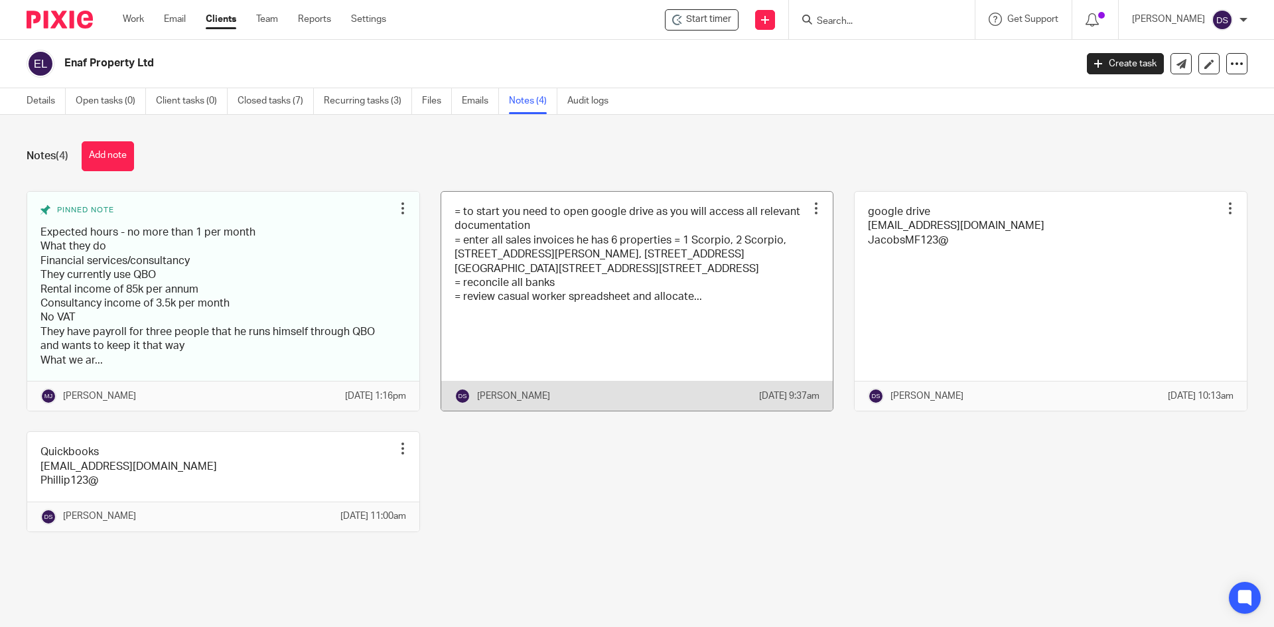
click at [706, 297] on link at bounding box center [637, 301] width 392 height 219
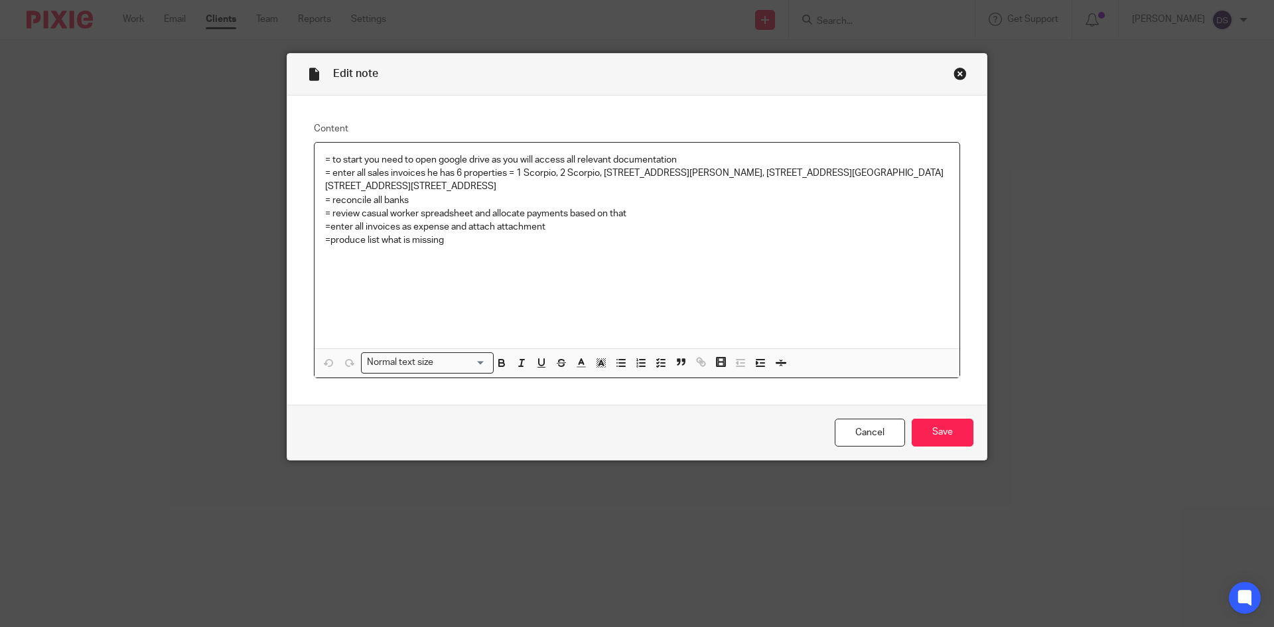
click at [467, 234] on p "=produce list what is missing" at bounding box center [637, 240] width 624 height 13
click at [926, 431] on input "Save" at bounding box center [943, 433] width 62 height 29
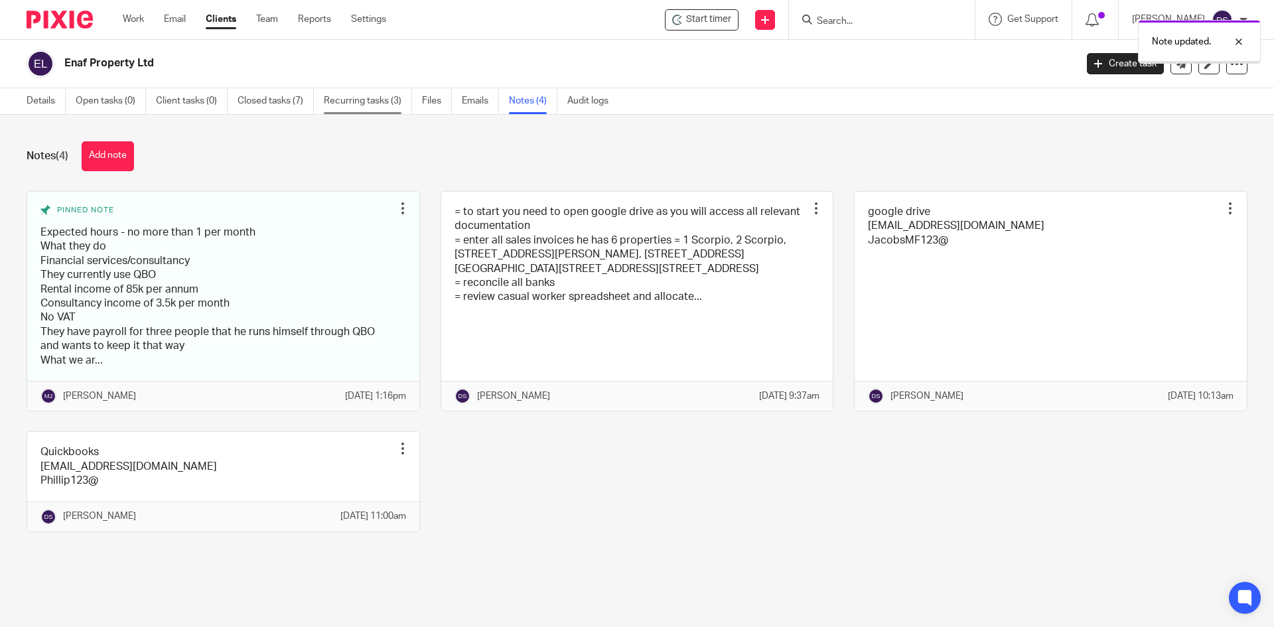
click at [366, 102] on link "Recurring tasks (3)" at bounding box center [368, 101] width 88 height 26
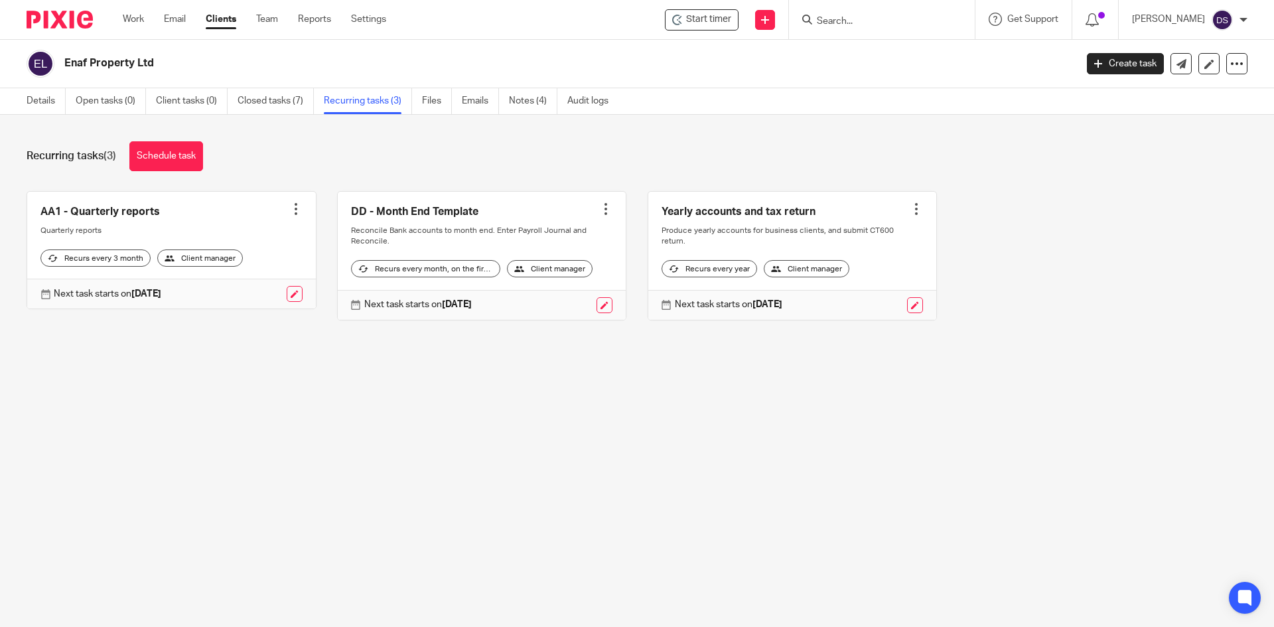
click at [873, 27] on input "Search" at bounding box center [875, 22] width 119 height 12
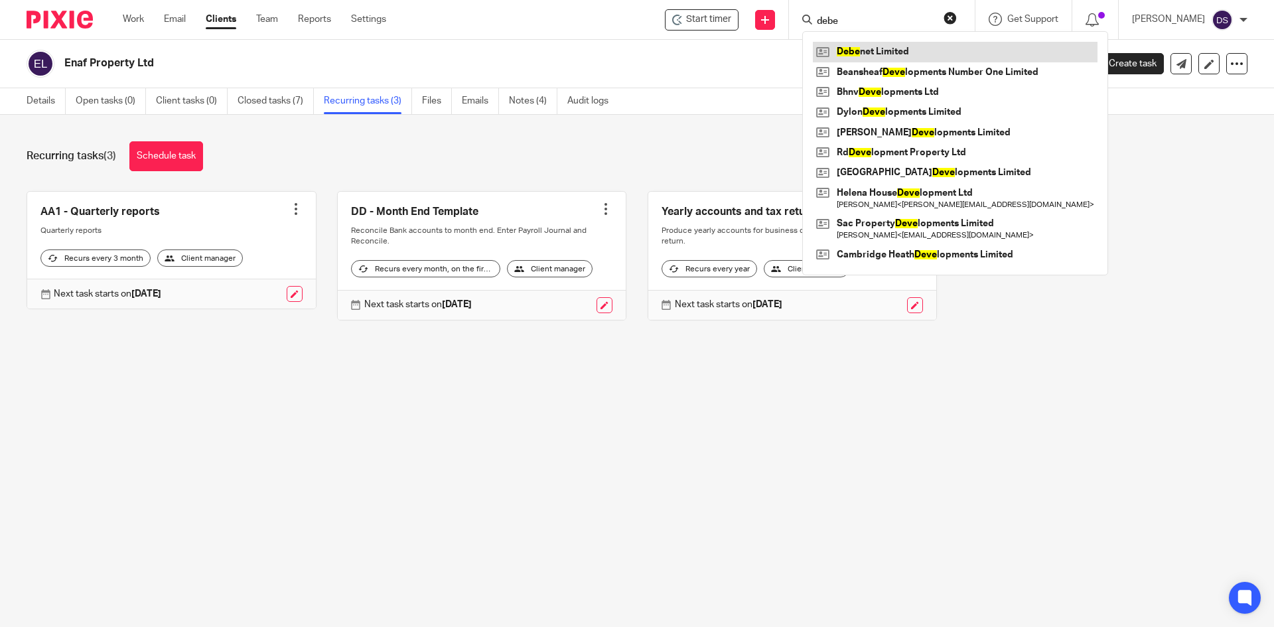
type input "debe"
click at [897, 48] on link at bounding box center [955, 52] width 285 height 20
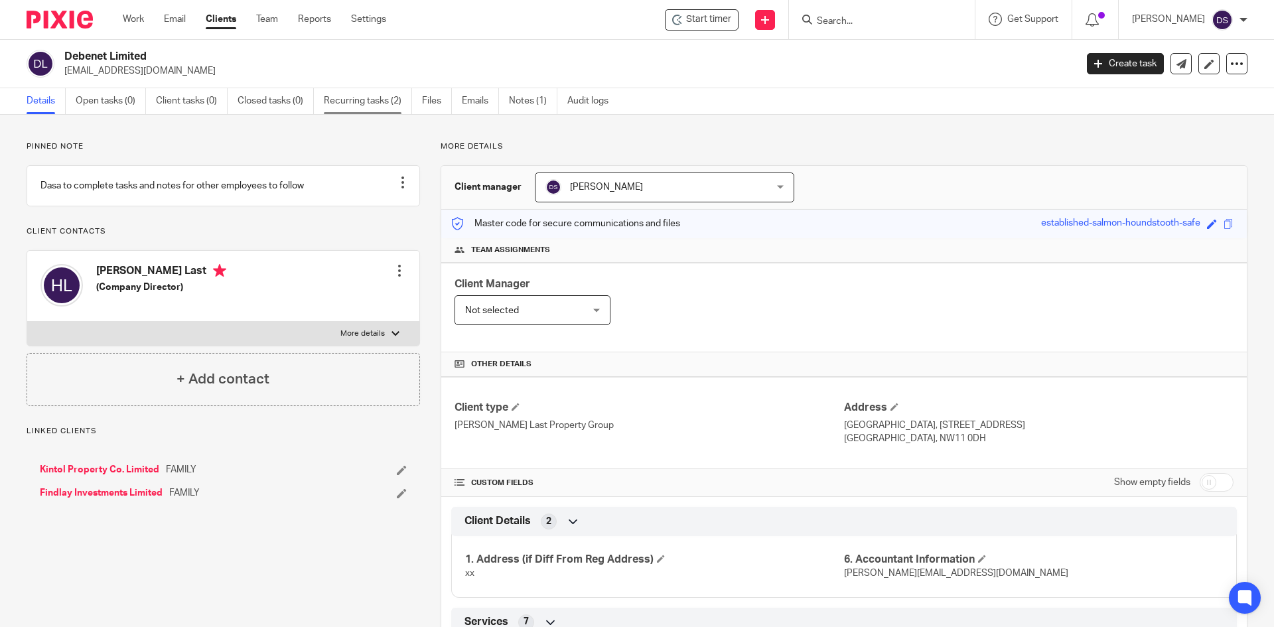
click at [374, 100] on link "Recurring tasks (2)" at bounding box center [368, 101] width 88 height 26
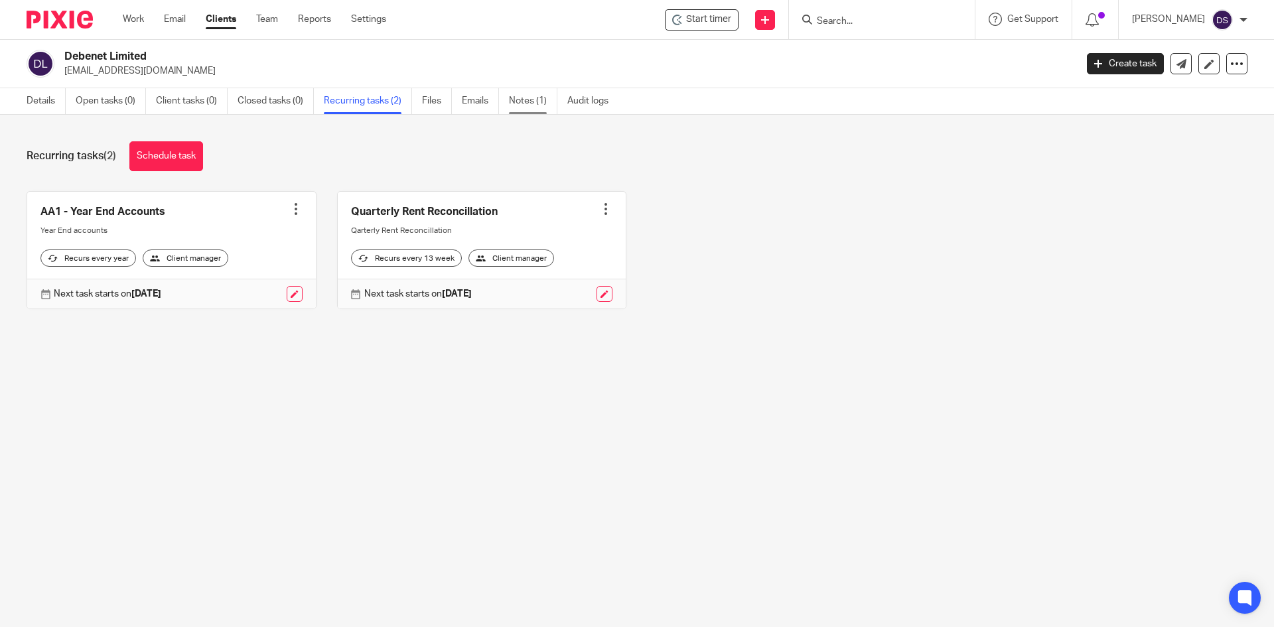
click at [524, 100] on link "Notes (1)" at bounding box center [533, 101] width 48 height 26
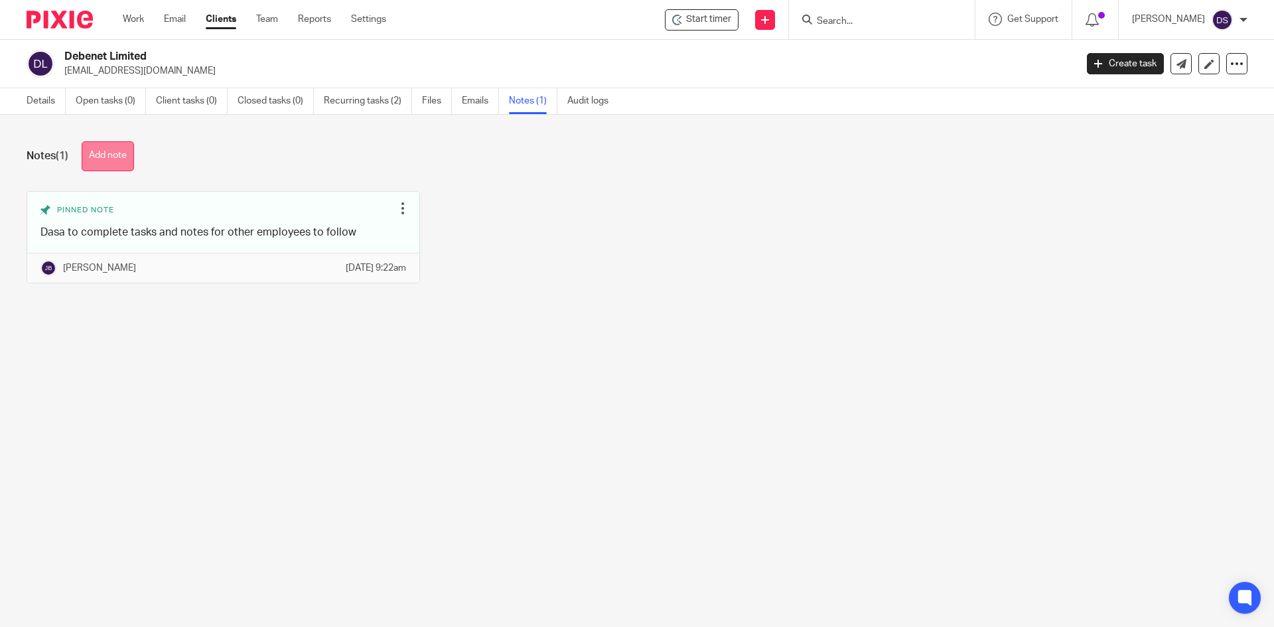
click at [121, 156] on button "Add note" at bounding box center [108, 156] width 52 height 30
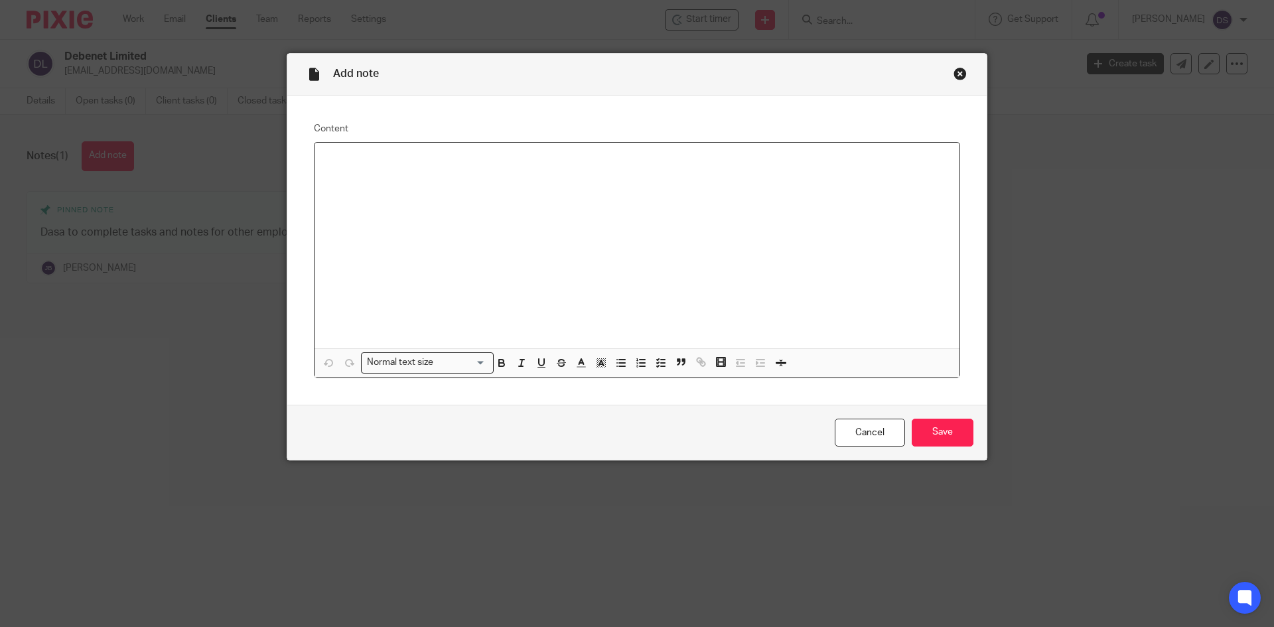
click at [534, 188] on div at bounding box center [637, 246] width 645 height 206
click at [938, 436] on input "Save" at bounding box center [943, 433] width 62 height 29
